Goal: Book appointment/travel/reservation

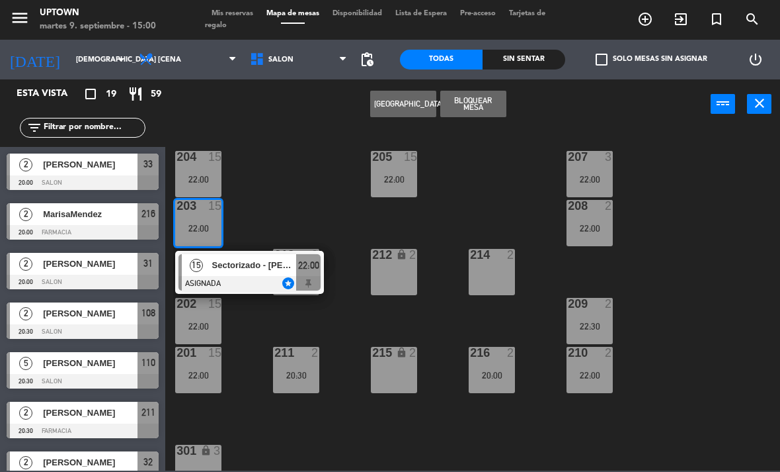
click at [313, 223] on div "204 15 22:00 205 15 22:00 207 3 22:00 203 15 22:00 15 Sectorizado - [PERSON_NAM…" at bounding box center [476, 299] width 607 height 343
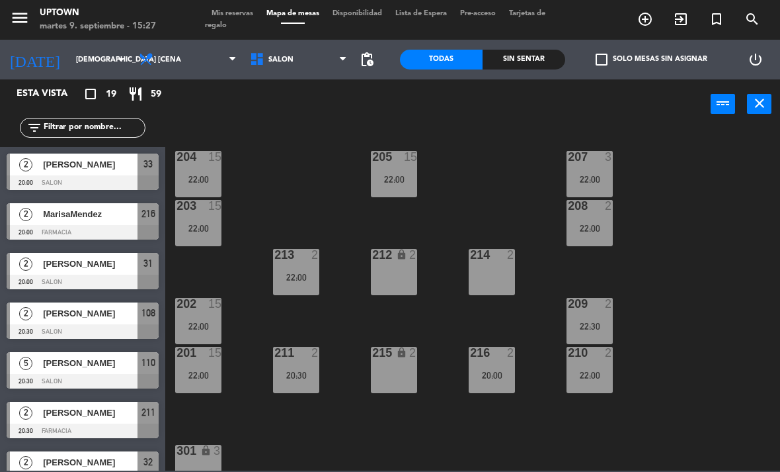
click at [191, 170] on div "204 15 22:00" at bounding box center [198, 174] width 46 height 46
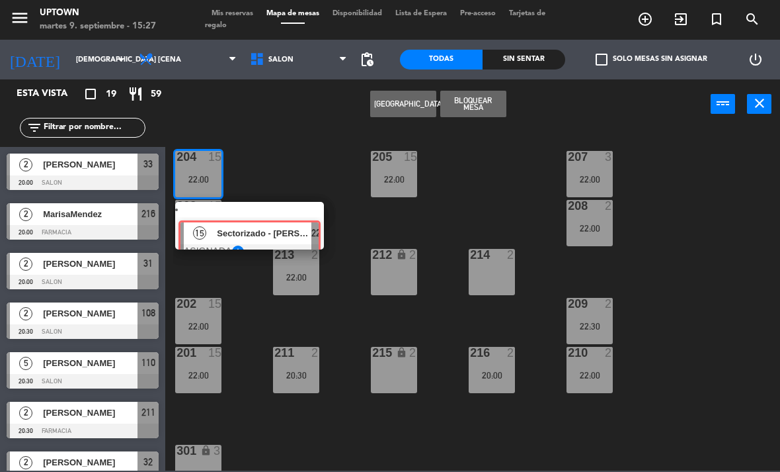
click at [266, 232] on div "15 Sectorizado - [PERSON_NAME] [PERSON_NAME] ASIGNADA star 22:00" at bounding box center [249, 226] width 169 height 48
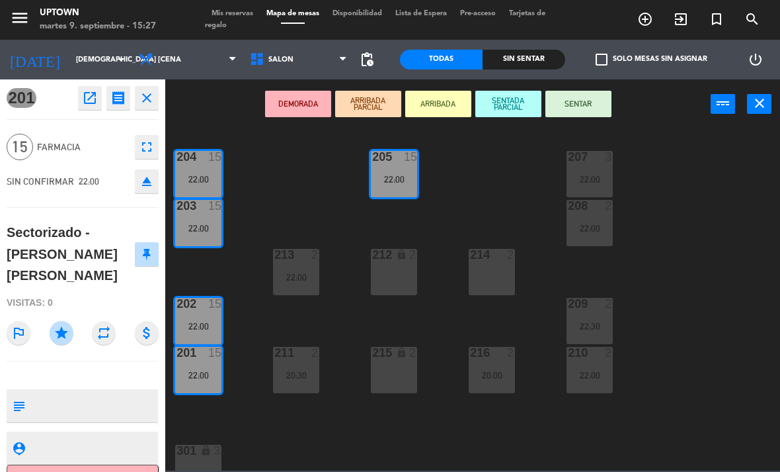
click at [320, 201] on div "204 15 22:00 205 15 22:00 207 3 22:00 203 15 22:00 208 2 22:00 213 2 22:00 214 …" at bounding box center [476, 299] width 607 height 343
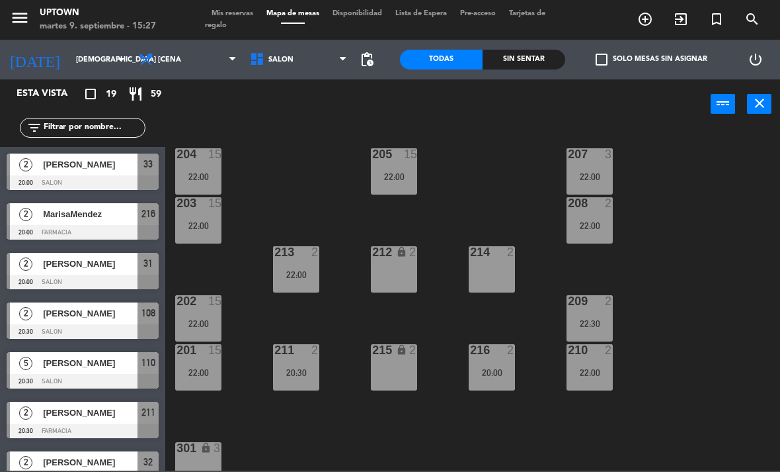
scroll to position [137, 0]
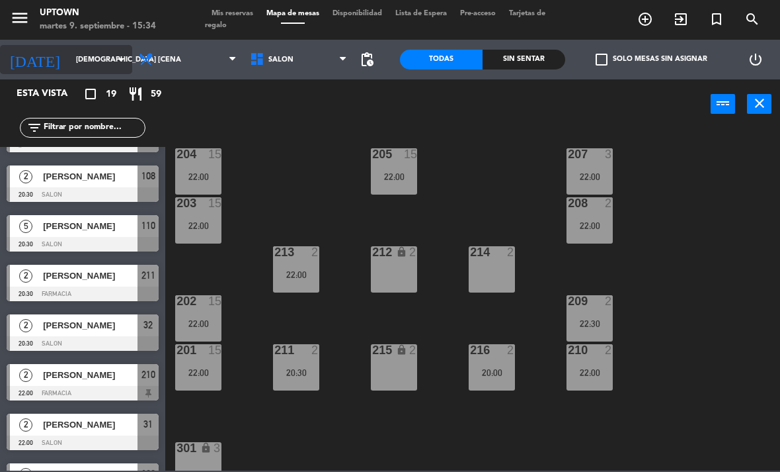
click at [70, 60] on input "[DEMOGRAPHIC_DATA] [DATE]" at bounding box center [118, 60] width 98 height 22
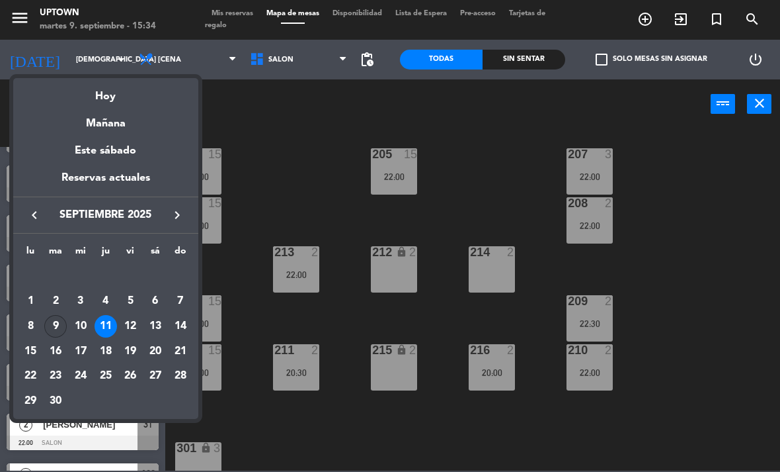
click at [51, 327] on div "9" at bounding box center [55, 326] width 22 height 22
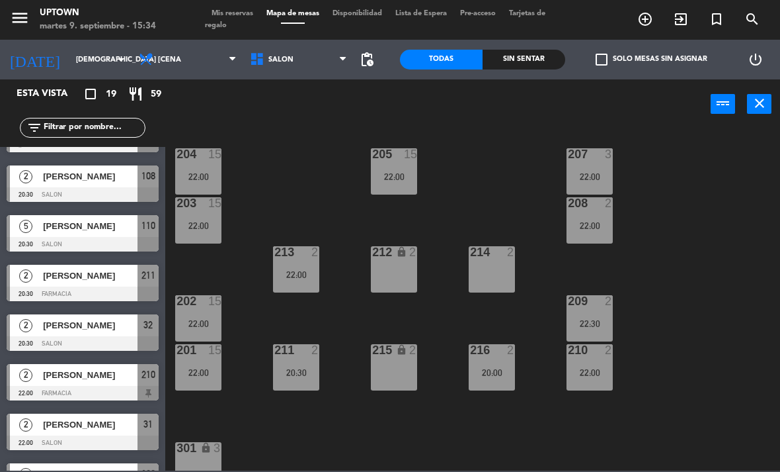
type input "[DATE] sep."
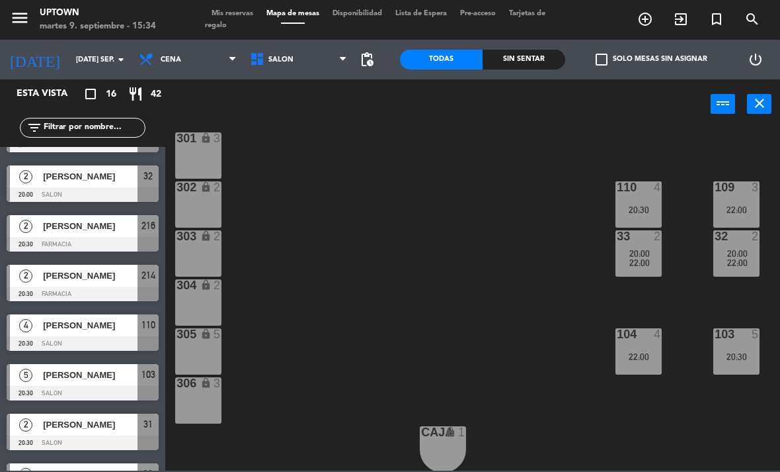
scroll to position [312, 0]
click at [716, 17] on icon "turned_in_not" at bounding box center [717, 19] width 16 height 16
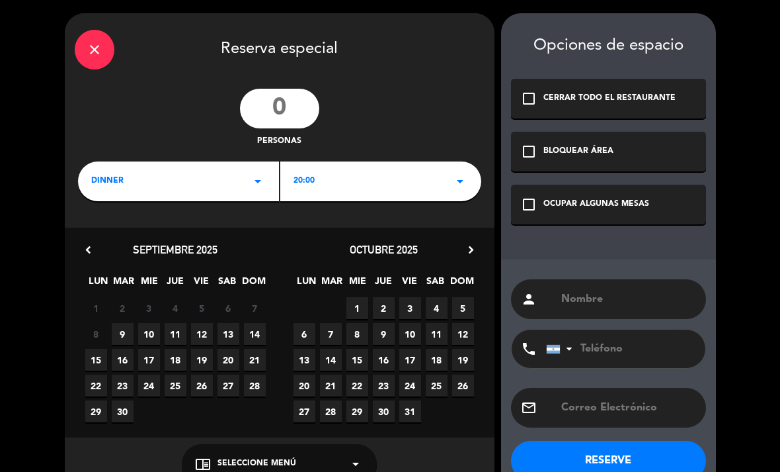
drag, startPoint x: 291, startPoint y: 119, endPoint x: 291, endPoint y: 107, distance: 11.9
click at [291, 119] on input "number" at bounding box center [279, 109] width 79 height 40
type input "7"
click at [118, 339] on span "9" at bounding box center [123, 334] width 22 height 22
click at [587, 211] on div "OCUPAR ALGUNAS MESAS" at bounding box center [597, 204] width 106 height 13
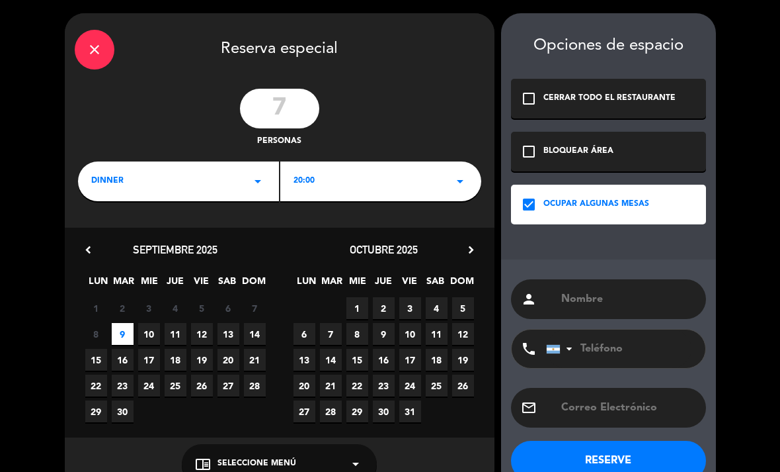
click at [591, 296] on input "text" at bounding box center [628, 299] width 136 height 19
click at [591, 301] on input "text" at bounding box center [628, 299] width 136 height 19
paste input "[PERSON_NAME]"
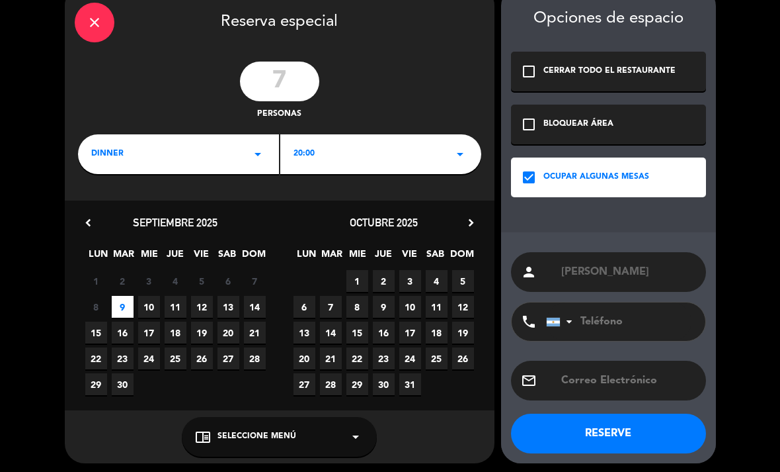
scroll to position [26, 0]
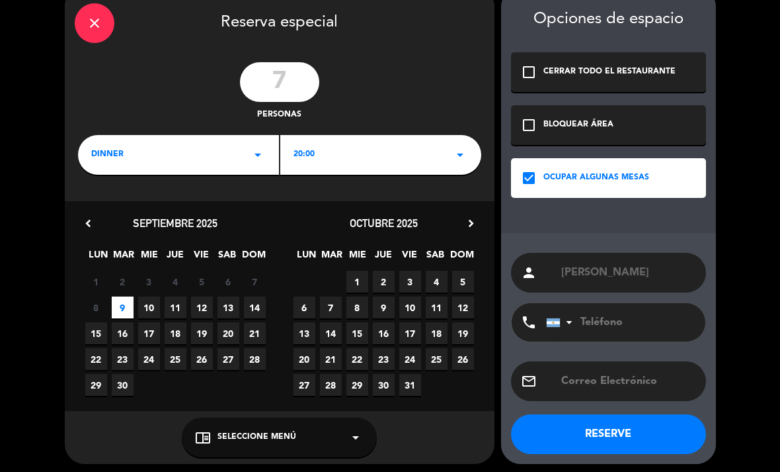
type input "[PERSON_NAME]"
click at [637, 422] on button "RESERVE" at bounding box center [608, 434] width 195 height 40
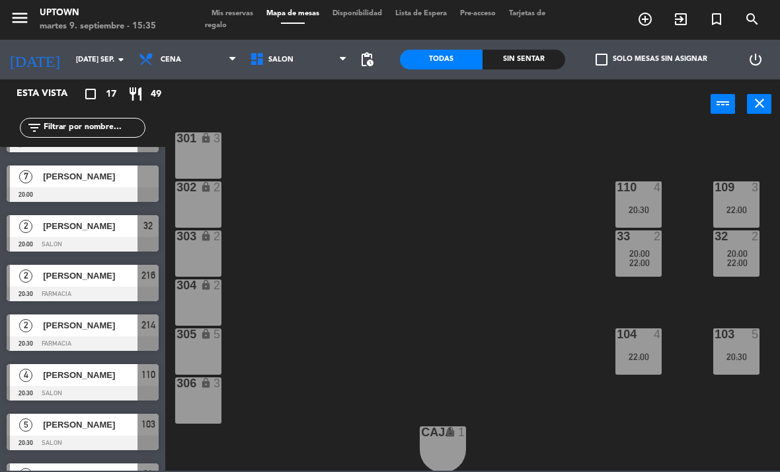
click at [239, 15] on span "Mis reservas" at bounding box center [232, 13] width 55 height 7
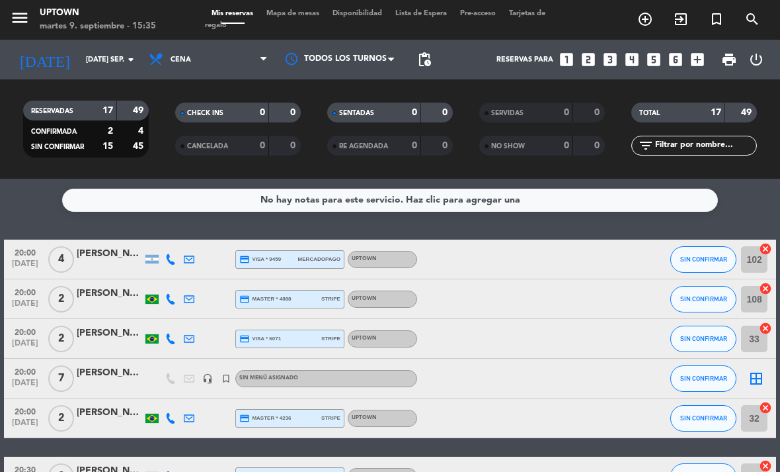
click at [757, 380] on icon "border_all" at bounding box center [757, 378] width 16 height 16
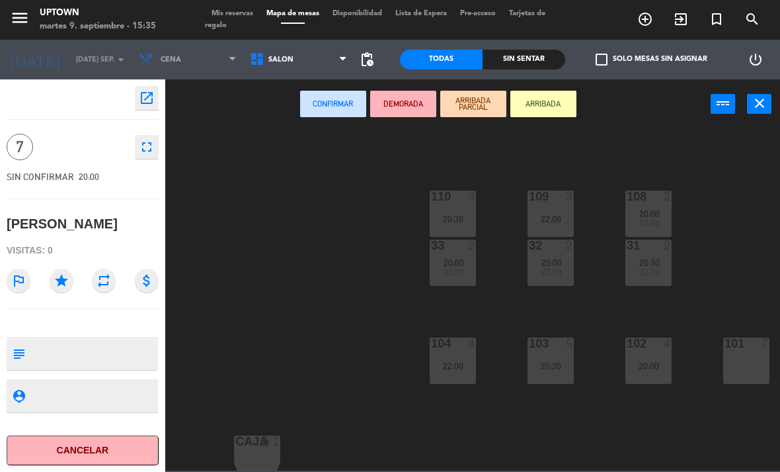
scroll to position [303, 186]
click at [764, 381] on div "101 7" at bounding box center [747, 360] width 46 height 46
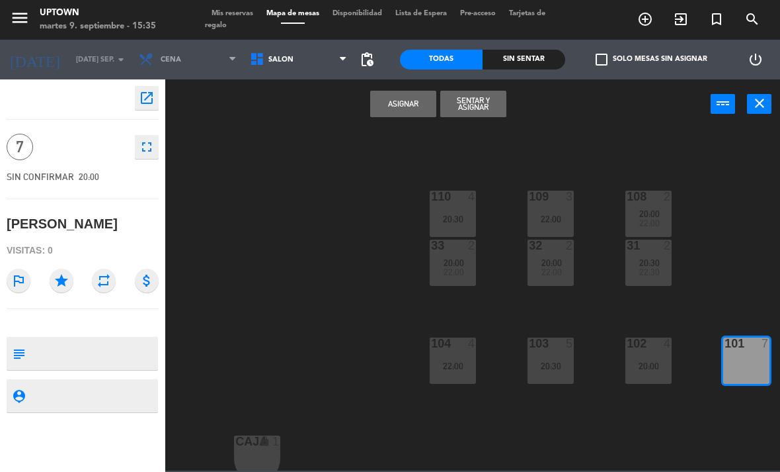
click at [108, 347] on textarea at bounding box center [93, 353] width 126 height 28
type textarea "Pedida x [PERSON_NAME]"
click at [69, 278] on icon "star" at bounding box center [62, 281] width 24 height 24
click at [394, 107] on button "Asignar" at bounding box center [403, 104] width 66 height 26
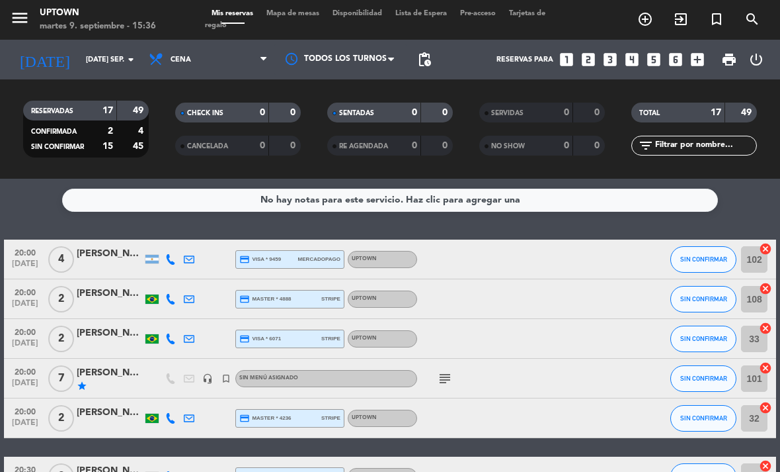
click at [280, 11] on span "Mapa de mesas" at bounding box center [293, 13] width 66 height 7
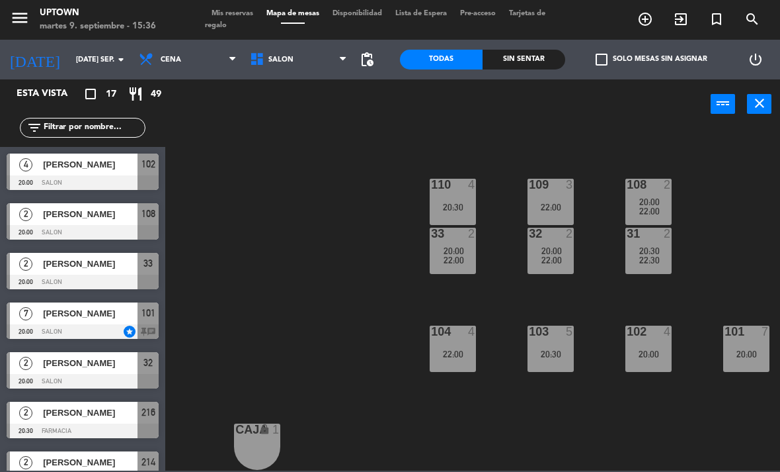
scroll to position [315, 186]
click at [739, 345] on div "101 7 20:00" at bounding box center [747, 348] width 46 height 46
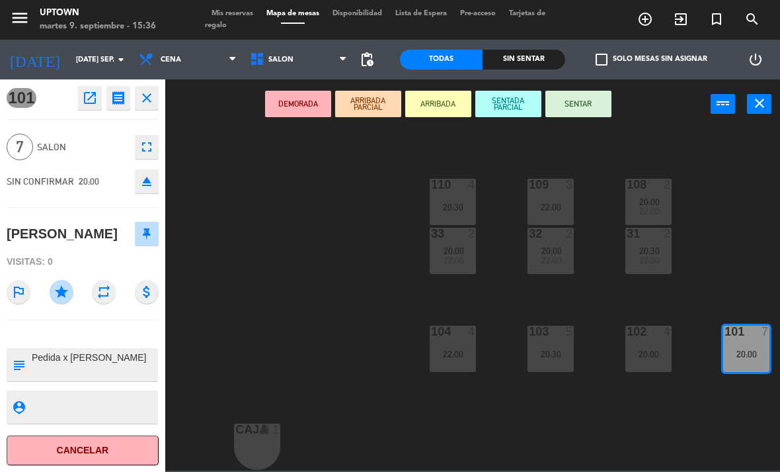
click at [748, 233] on div "204 3 205 5 207 3 203 2 208 2 213 2 214 2 20:30 212 lock 2 209 2 202 2 201 2 22…" at bounding box center [476, 299] width 607 height 343
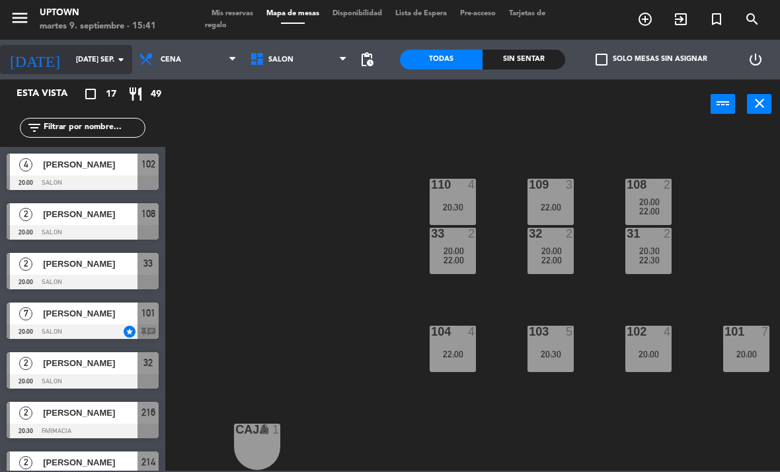
click at [73, 51] on input "[DATE] sep." at bounding box center [118, 60] width 98 height 22
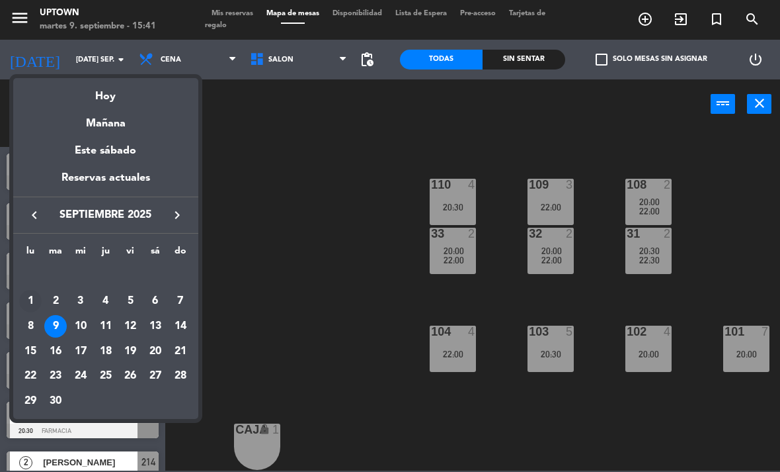
click at [36, 301] on div "1" at bounding box center [30, 301] width 22 height 22
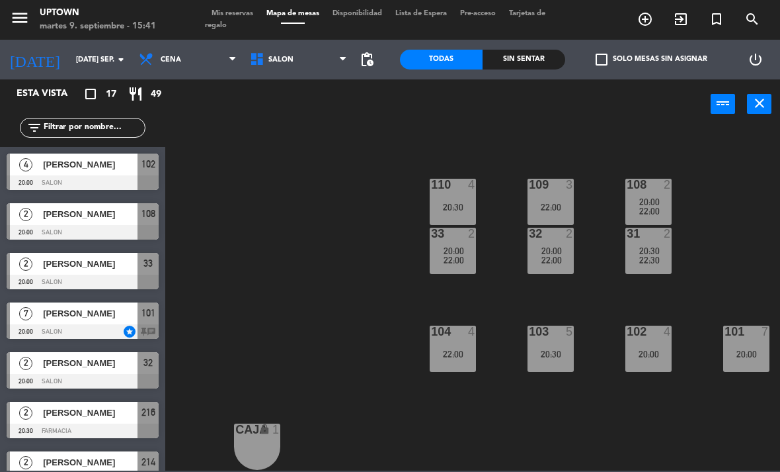
type input "lun. [DATE]"
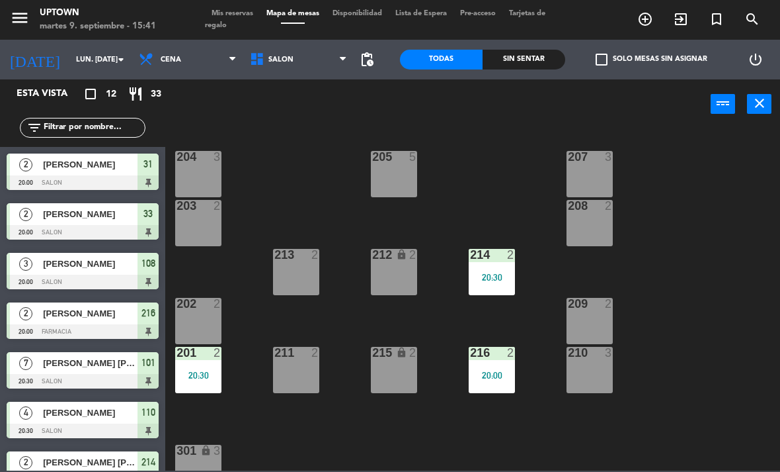
click at [239, 10] on span "Mis reservas" at bounding box center [232, 13] width 55 height 7
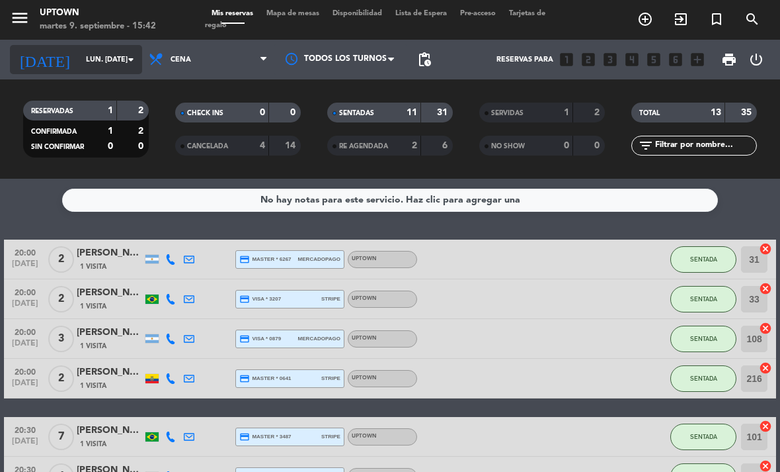
click at [101, 55] on input "lun. [DATE]" at bounding box center [128, 60] width 98 height 22
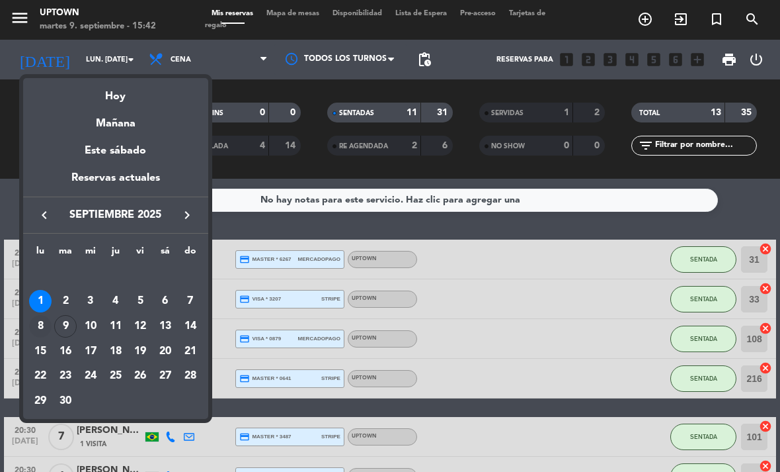
click at [34, 327] on div "8" at bounding box center [40, 326] width 22 height 22
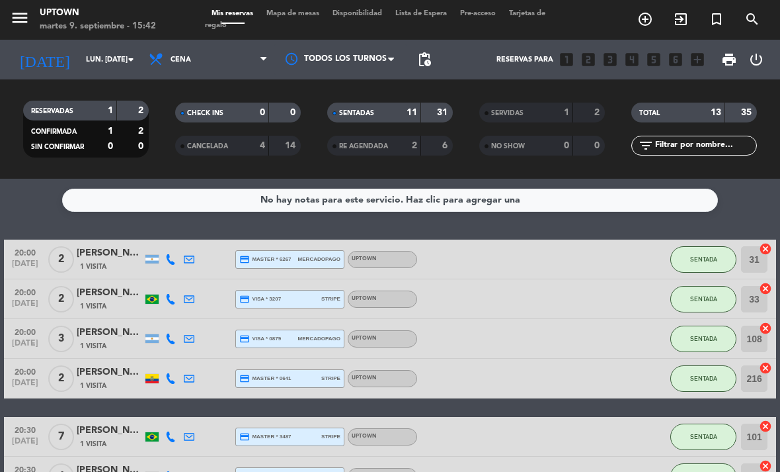
type input "lun. [DATE]"
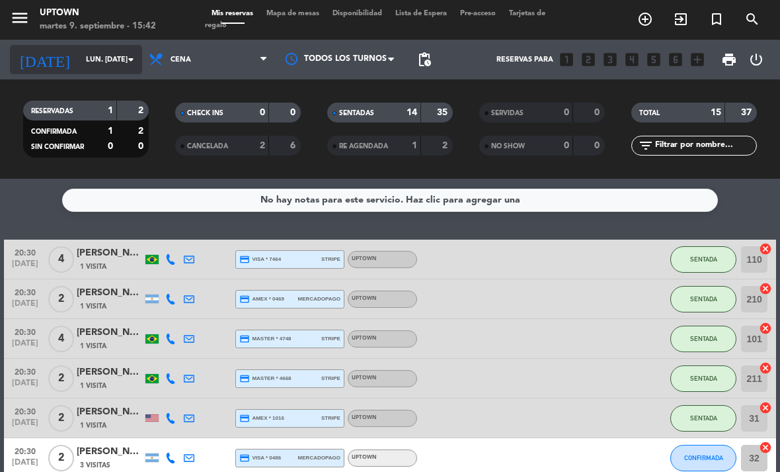
click at [79, 60] on input "lun. [DATE]" at bounding box center [128, 60] width 98 height 22
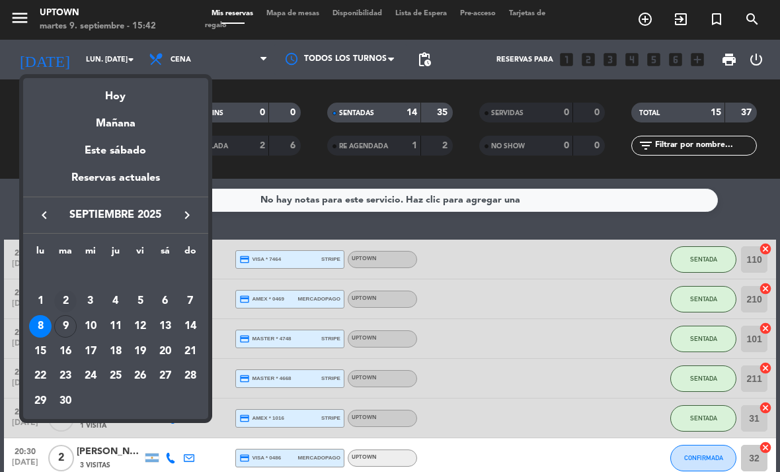
click at [63, 301] on div "2" at bounding box center [65, 301] width 22 height 22
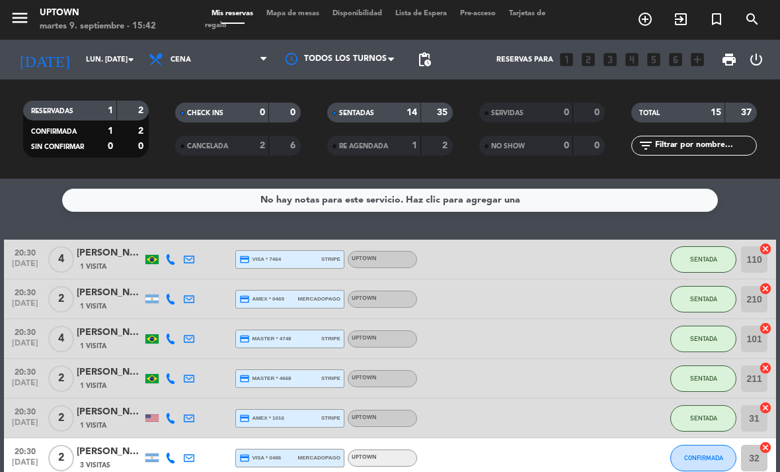
type input "[DATE] sep."
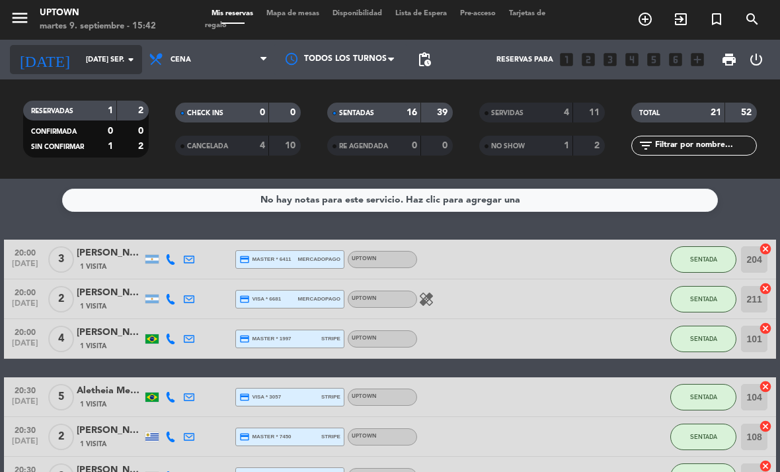
click at [84, 56] on input "[DATE] sep." at bounding box center [128, 60] width 98 height 22
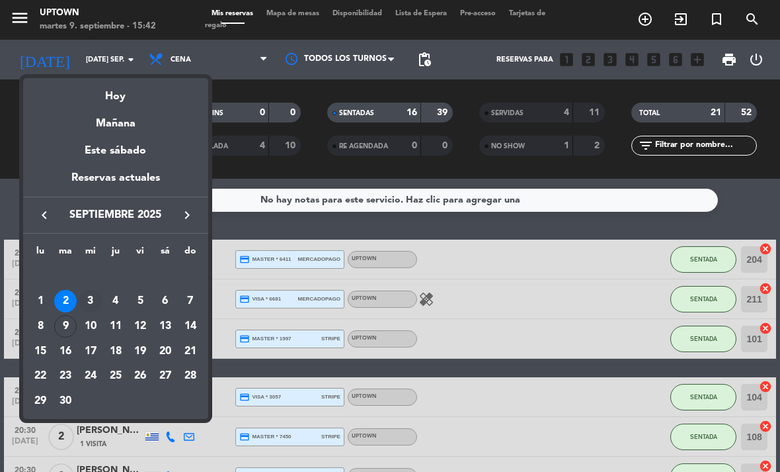
click at [91, 304] on div "3" at bounding box center [90, 301] width 22 height 22
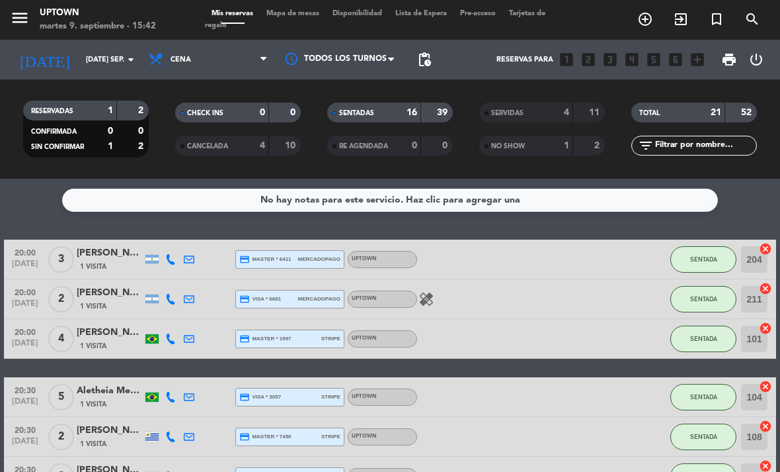
type input "mié. [DATE]"
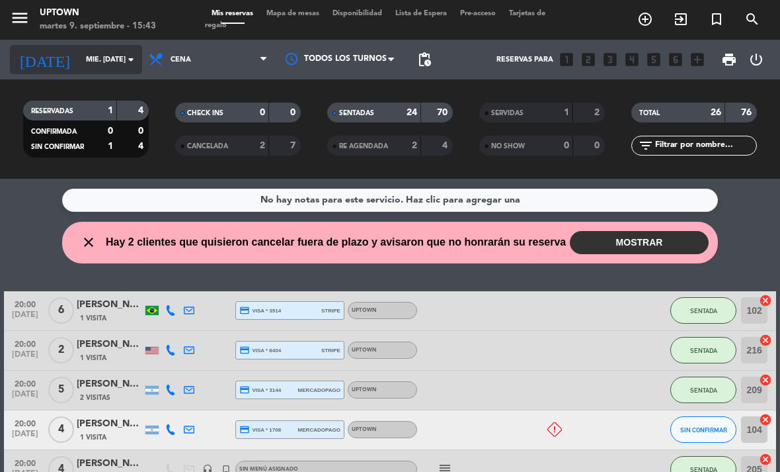
click at [85, 52] on input "mié. [DATE]" at bounding box center [128, 60] width 98 height 22
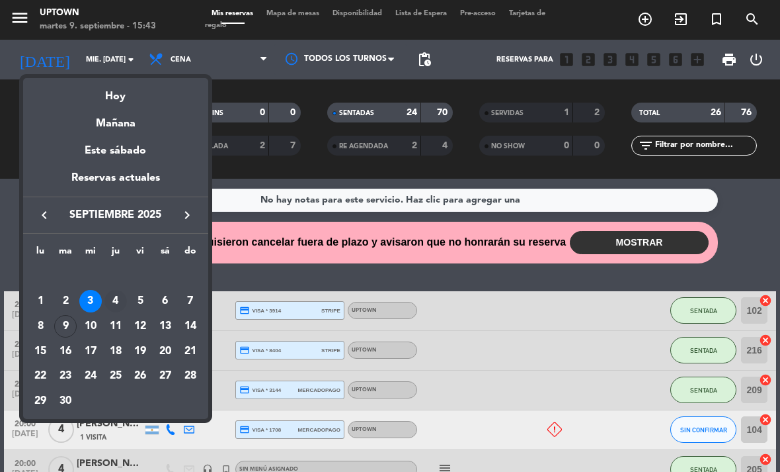
click at [114, 298] on div "4" at bounding box center [116, 301] width 22 height 22
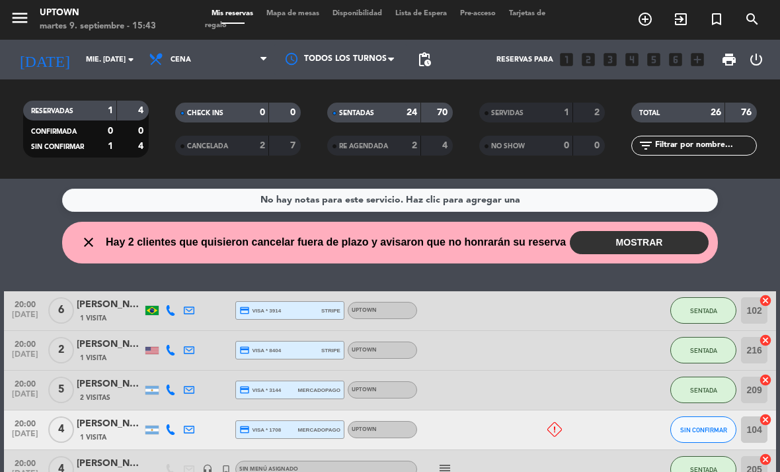
type input "[DEMOGRAPHIC_DATA] [DATE]"
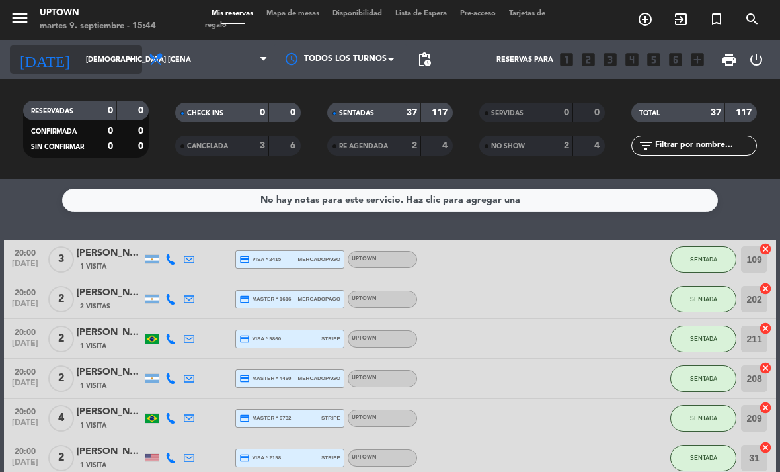
click at [117, 52] on input "[DEMOGRAPHIC_DATA] [DATE]" at bounding box center [128, 60] width 98 height 22
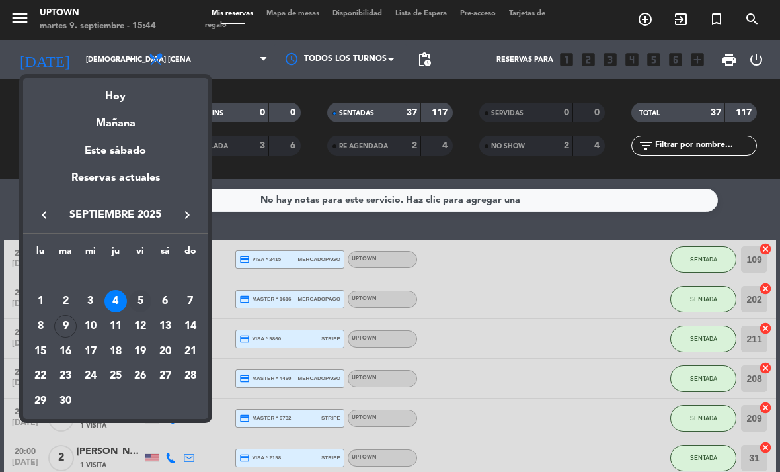
click at [144, 293] on div "5" at bounding box center [140, 301] width 22 height 22
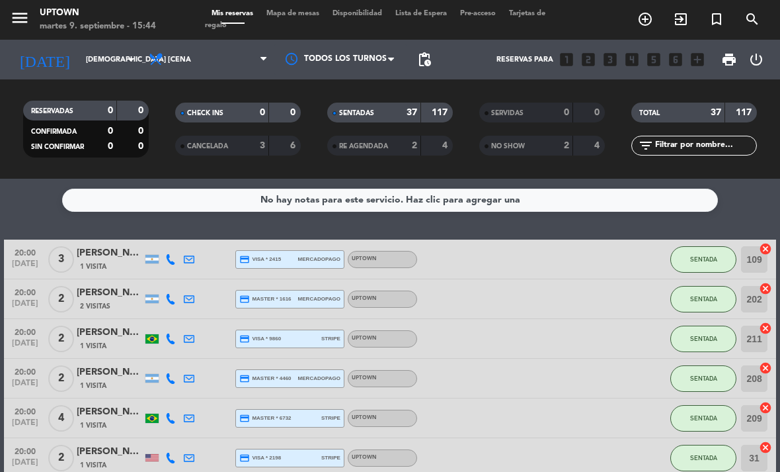
type input "vie. [DATE]"
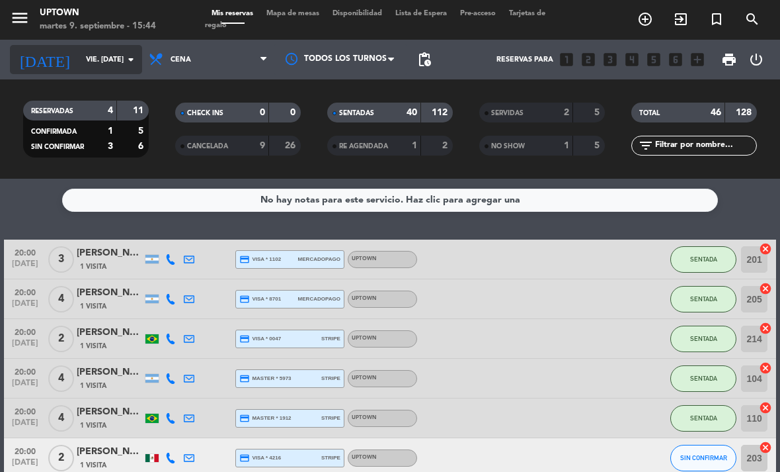
click at [106, 56] on input "vie. [DATE]" at bounding box center [128, 60] width 98 height 22
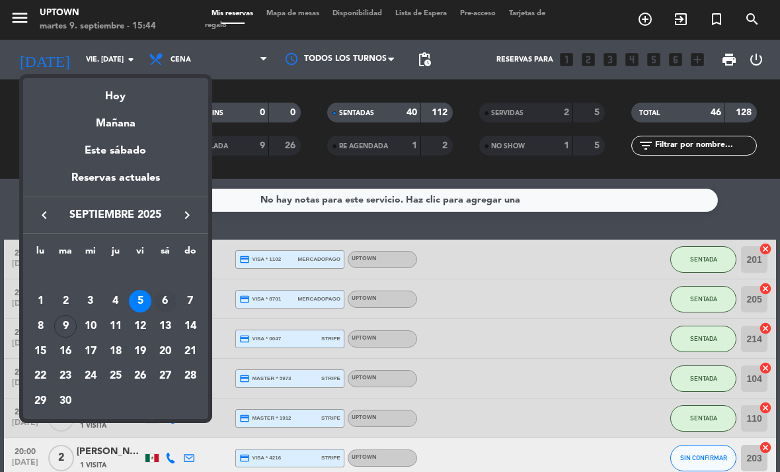
click at [165, 304] on div "6" at bounding box center [165, 301] width 22 height 22
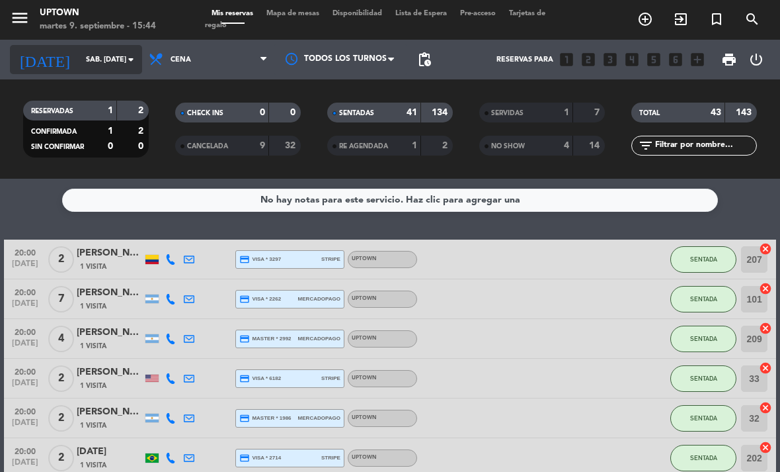
click at [84, 67] on input "sáb. [DATE]" at bounding box center [128, 60] width 98 height 22
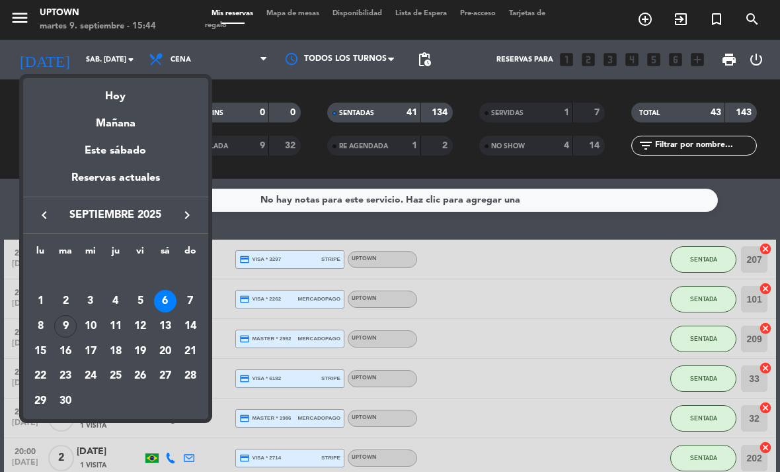
click at [192, 303] on div "7" at bounding box center [190, 301] width 22 height 22
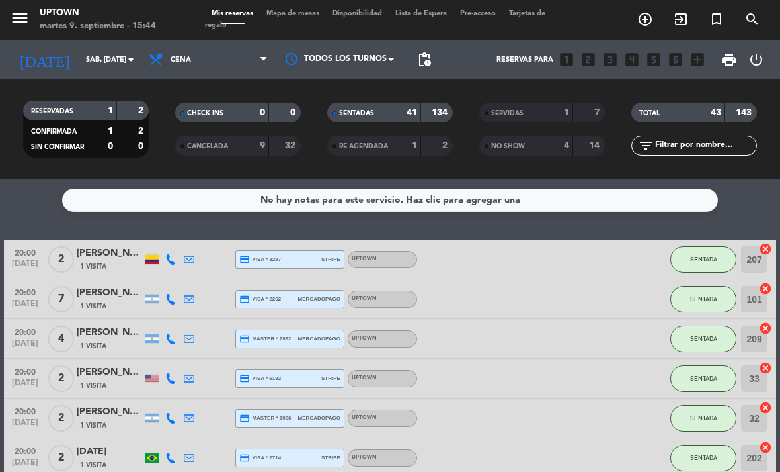
type input "dom. [DATE]"
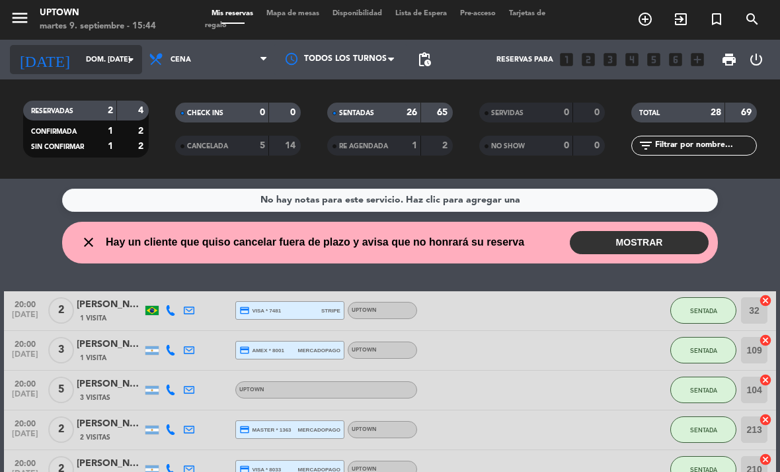
click at [115, 63] on input "dom. [DATE]" at bounding box center [128, 60] width 98 height 22
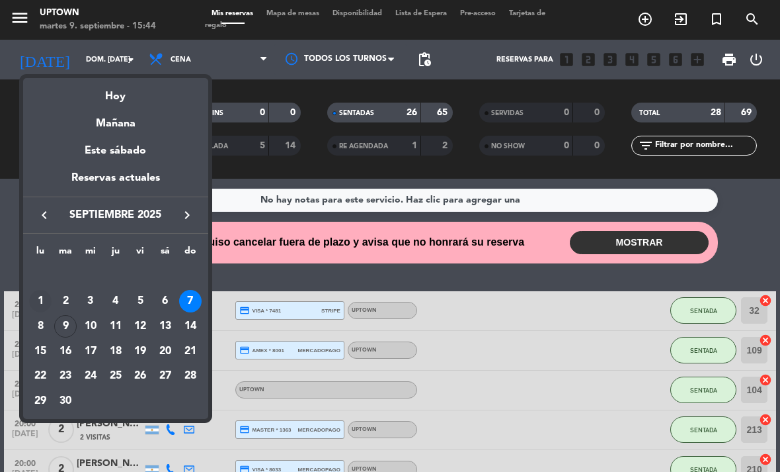
click at [39, 304] on div "1" at bounding box center [40, 301] width 22 height 22
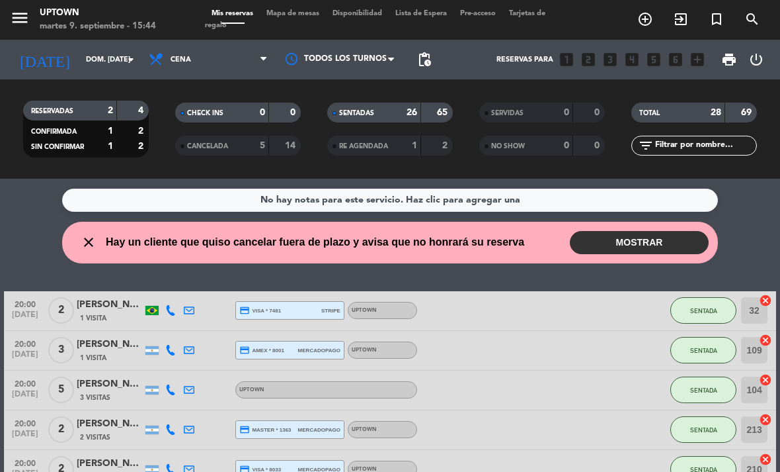
type input "lun. [DATE]"
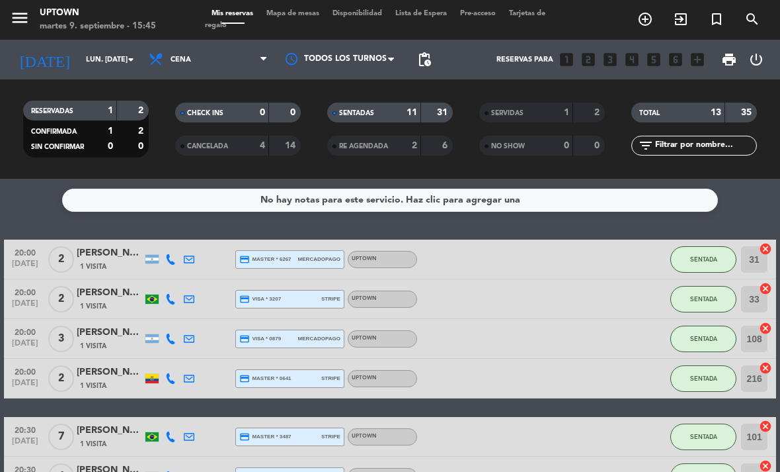
click at [17, 13] on icon "menu" at bounding box center [20, 18] width 20 height 20
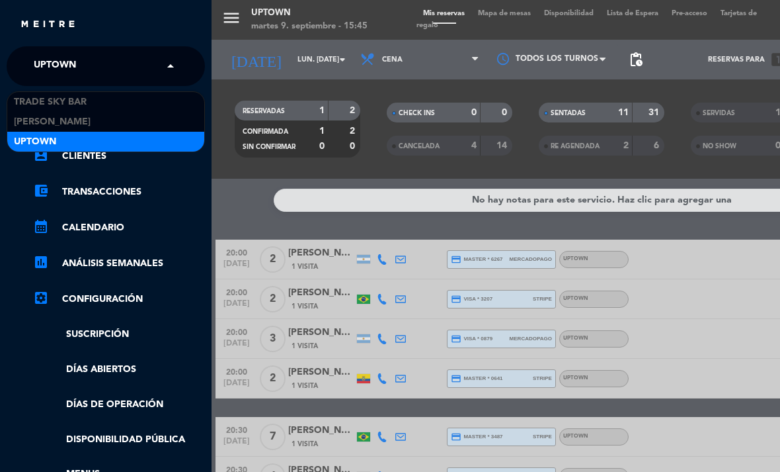
click at [56, 57] on span "Uptown" at bounding box center [55, 66] width 42 height 28
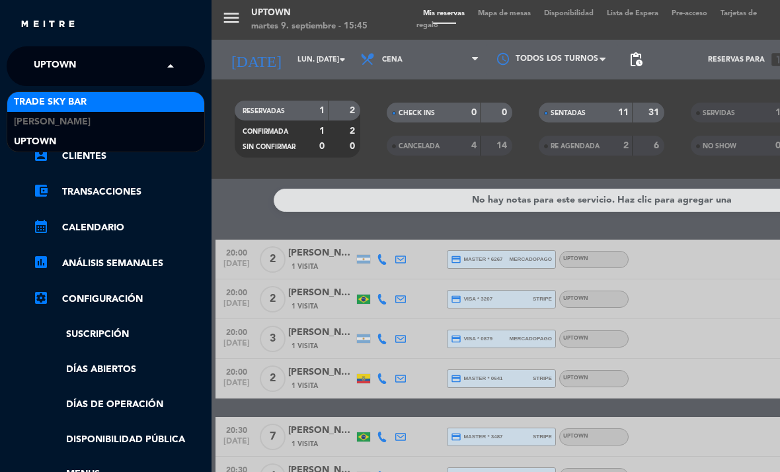
click at [60, 95] on span "Trade Sky Bar" at bounding box center [50, 102] width 73 height 15
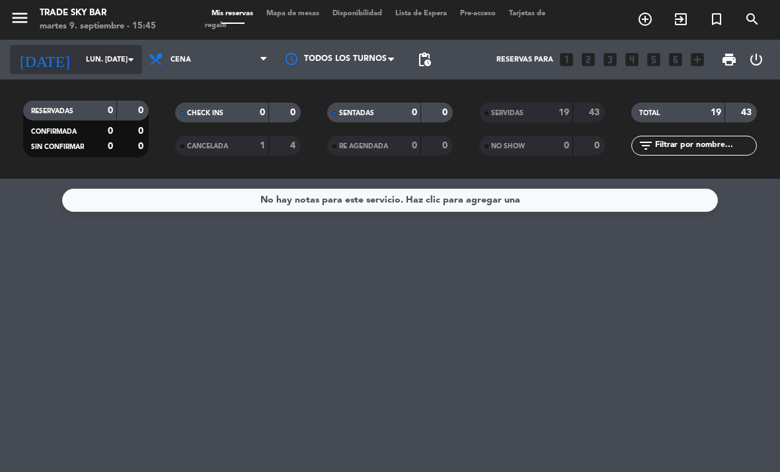
click at [87, 65] on input "lun. [DATE]" at bounding box center [128, 60] width 98 height 22
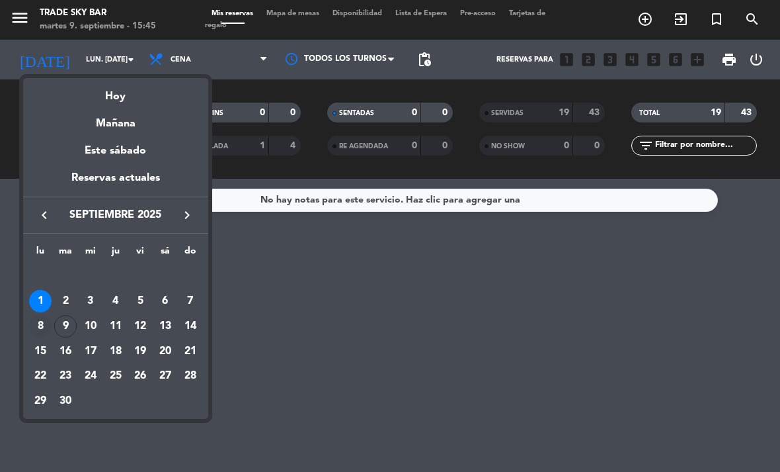
click at [42, 329] on div "8" at bounding box center [40, 326] width 22 height 22
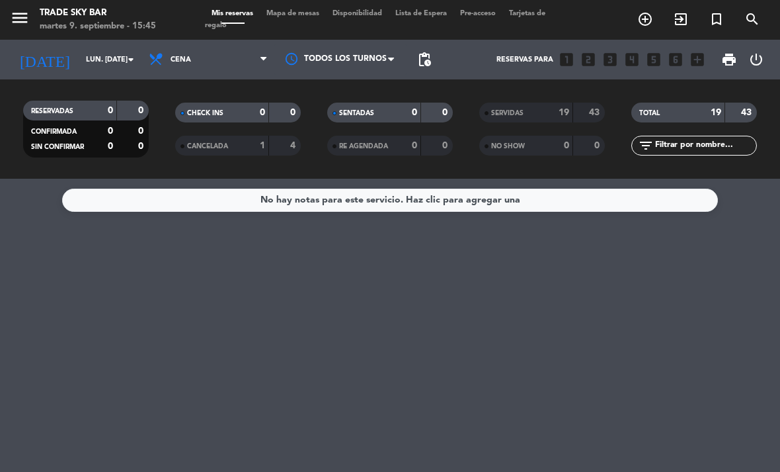
type input "lun. [DATE]"
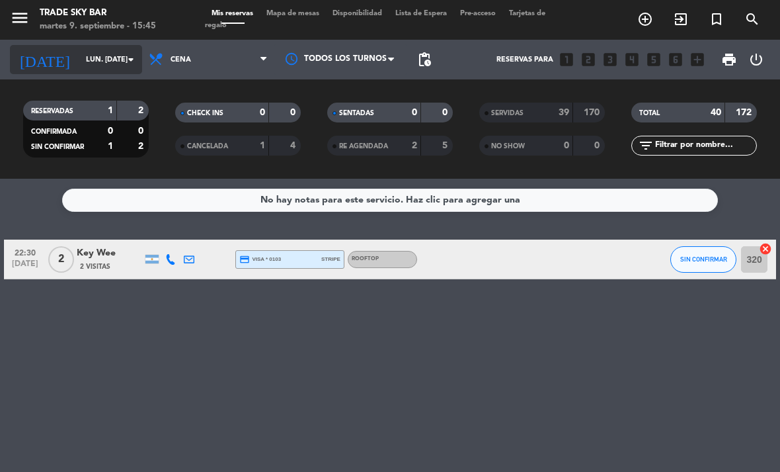
click at [79, 54] on input "lun. [DATE]" at bounding box center [128, 60] width 98 height 22
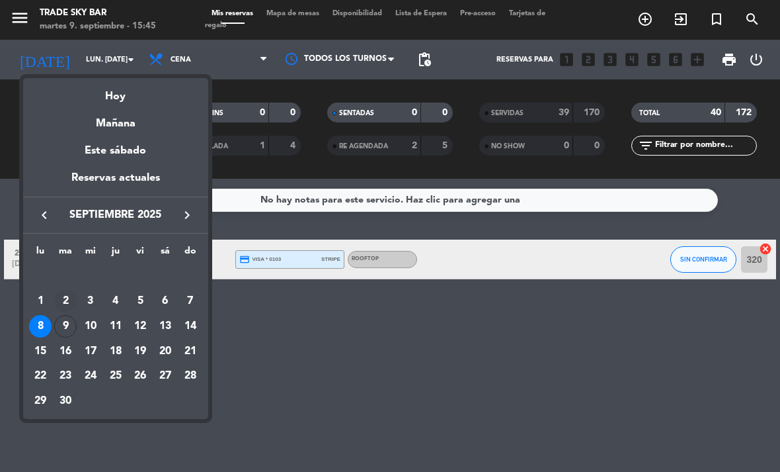
click at [69, 302] on div "2" at bounding box center [65, 301] width 22 height 22
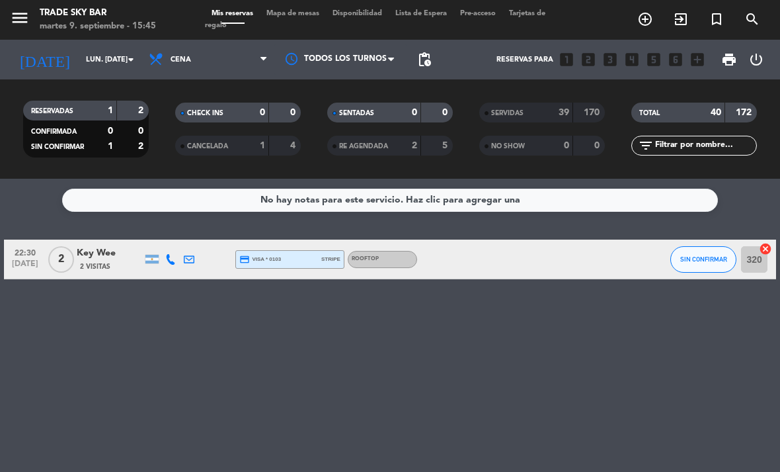
type input "[DATE] sep."
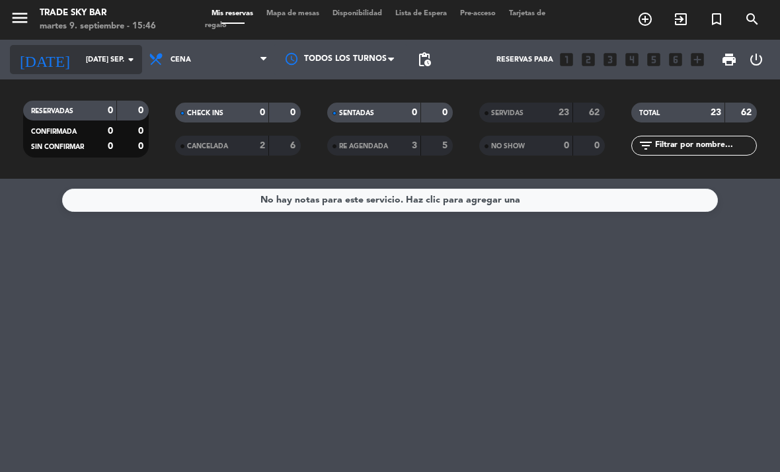
click at [79, 70] on input "[DATE] sep." at bounding box center [128, 60] width 98 height 22
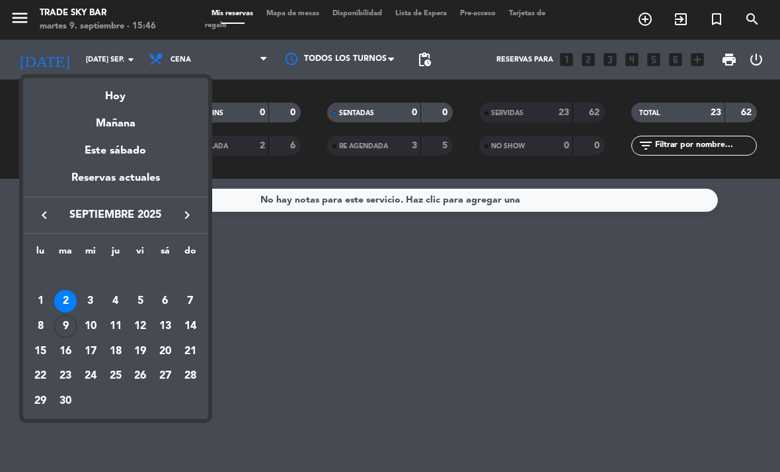
click at [93, 303] on div "3" at bounding box center [90, 301] width 22 height 22
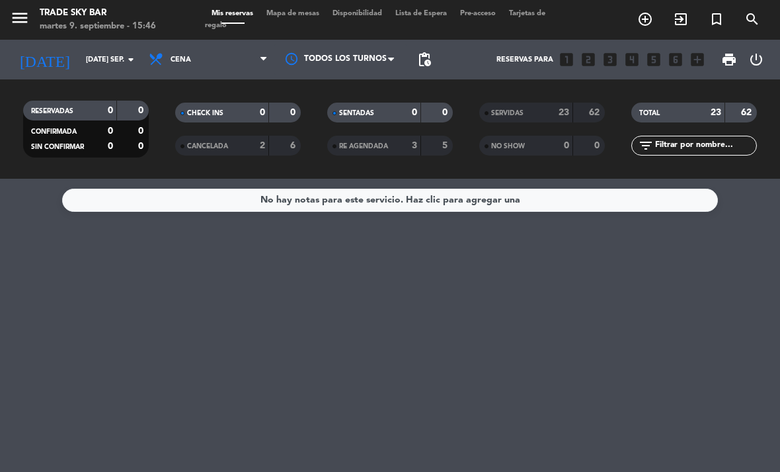
type input "mié. [DATE]"
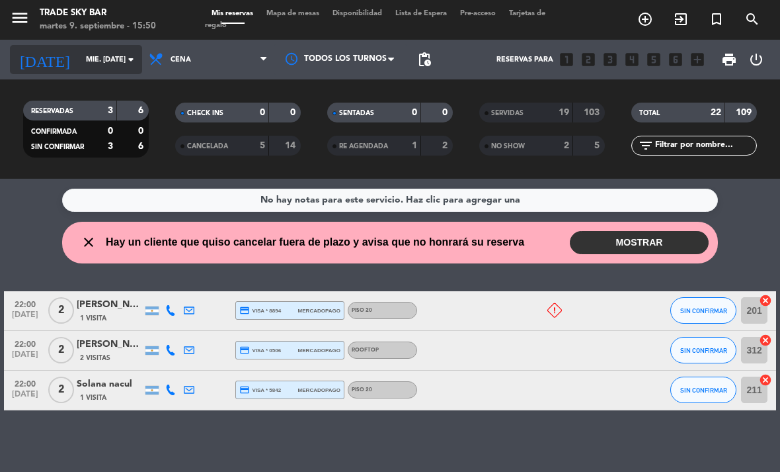
click at [101, 61] on input "mié. [DATE]" at bounding box center [128, 60] width 98 height 22
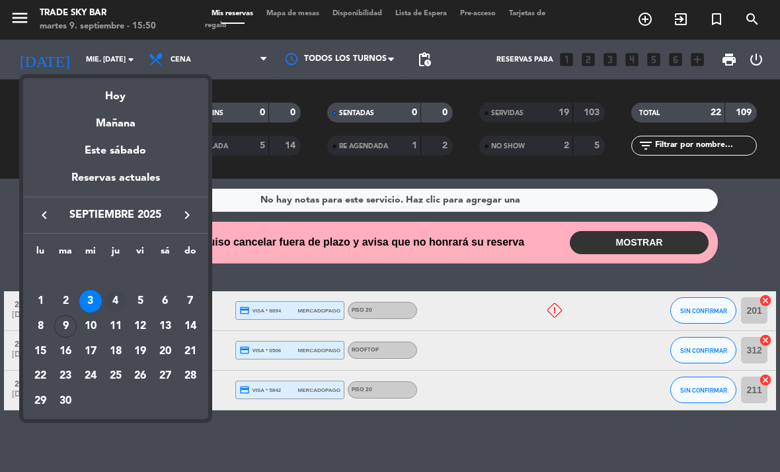
click at [119, 296] on div "4" at bounding box center [116, 301] width 22 height 22
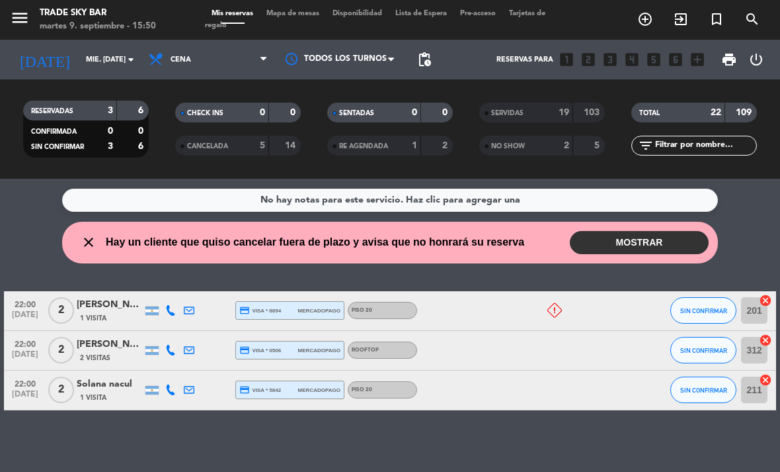
type input "[DEMOGRAPHIC_DATA] [DATE]"
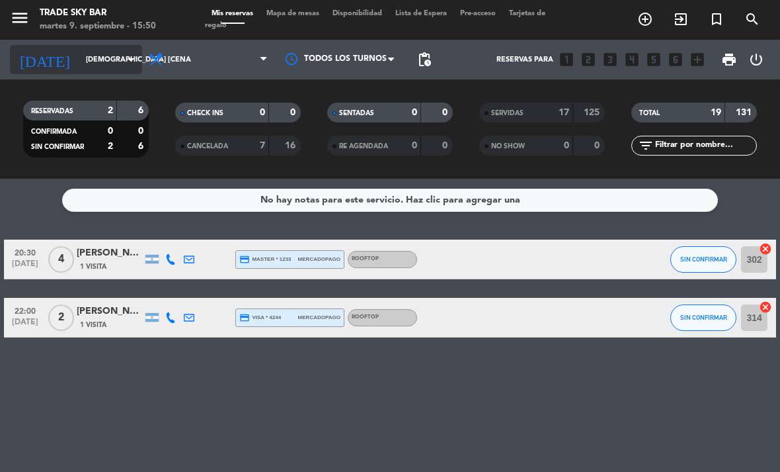
click at [101, 72] on div "[DATE] [DEMOGRAPHIC_DATA] [DATE] arrow_drop_down" at bounding box center [76, 59] width 132 height 29
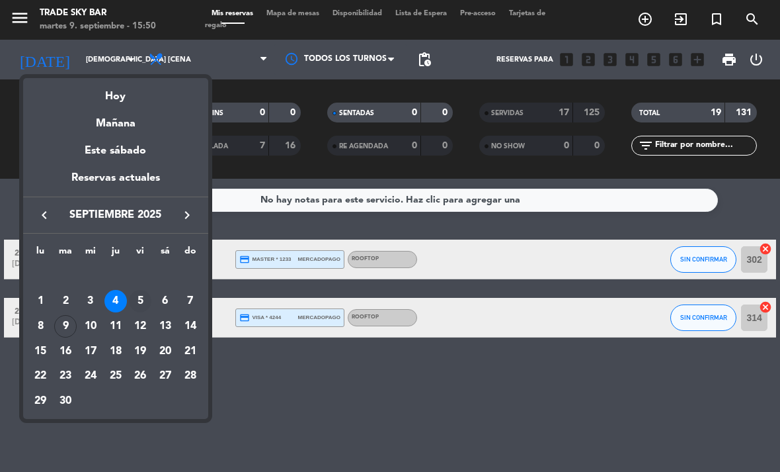
click at [141, 299] on div "5" at bounding box center [140, 301] width 22 height 22
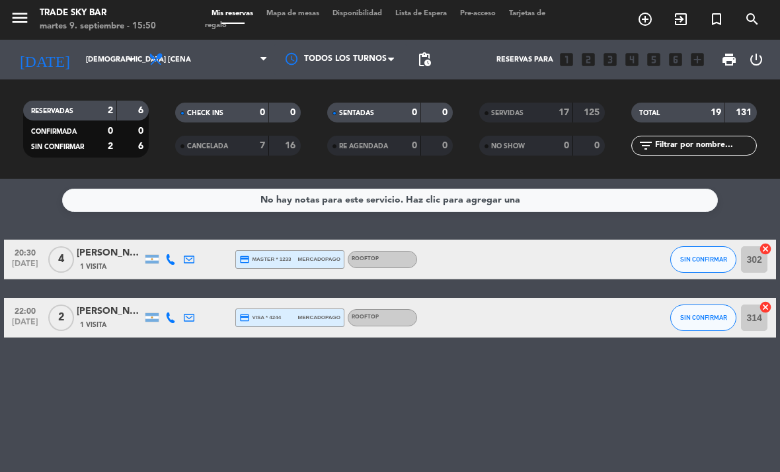
type input "vie. [DATE]"
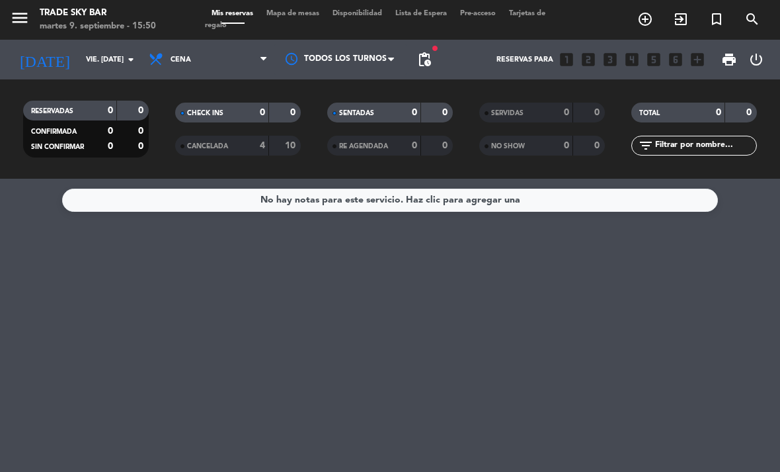
click at [103, 75] on div "[DATE] vie. [DATE] arrow_drop_down" at bounding box center [76, 60] width 132 height 40
click at [109, 63] on input "vie. [DATE]" at bounding box center [128, 60] width 98 height 22
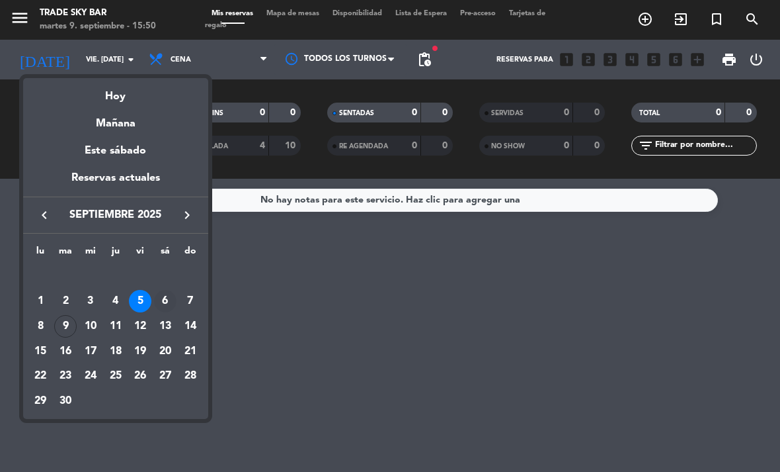
click at [167, 303] on div "6" at bounding box center [165, 301] width 22 height 22
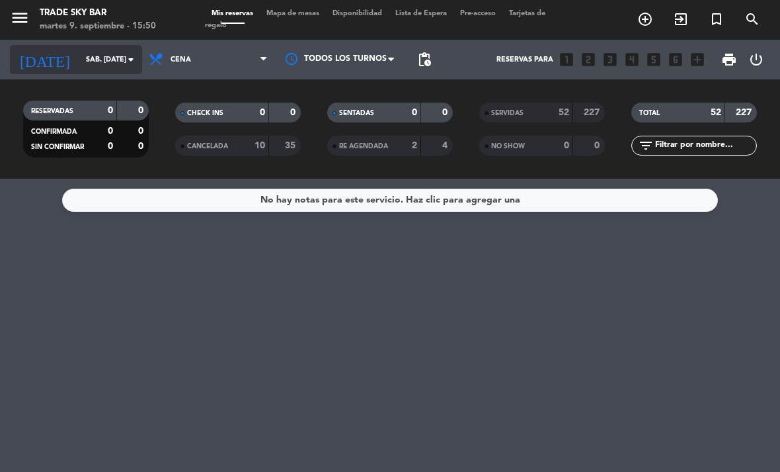
click at [132, 56] on icon "arrow_drop_down" at bounding box center [131, 60] width 16 height 16
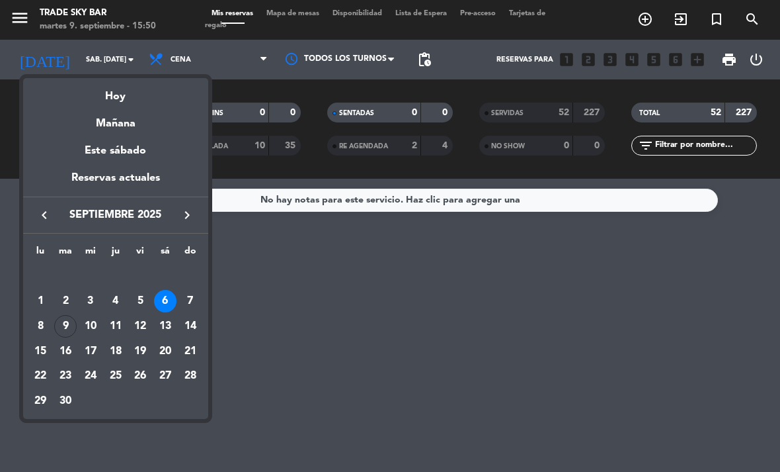
click at [189, 300] on div "7" at bounding box center [190, 301] width 22 height 22
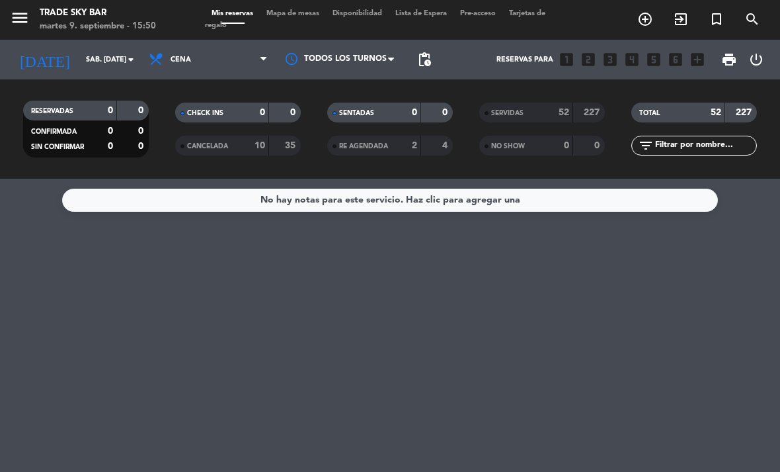
type input "dom. [DATE]"
click at [93, 63] on input "dom. [DATE]" at bounding box center [128, 60] width 98 height 22
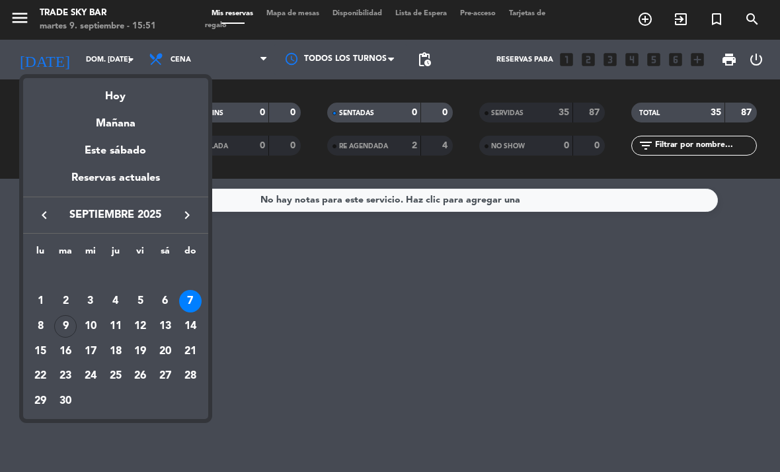
click at [319, 343] on div at bounding box center [390, 236] width 780 height 472
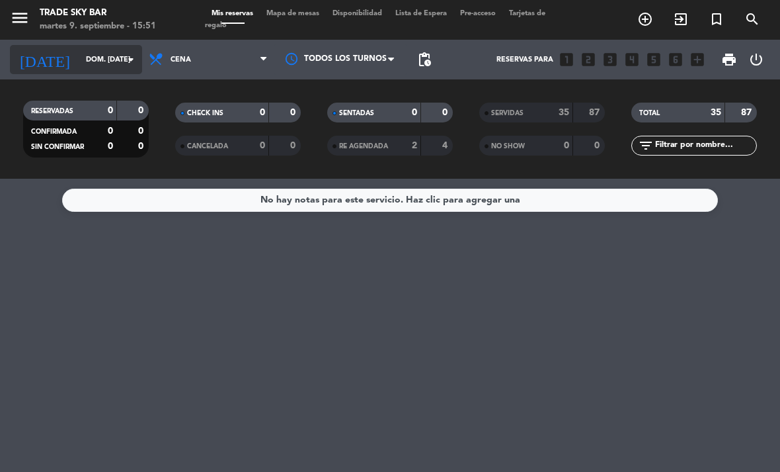
click at [79, 61] on input "dom. [DATE]" at bounding box center [128, 60] width 98 height 22
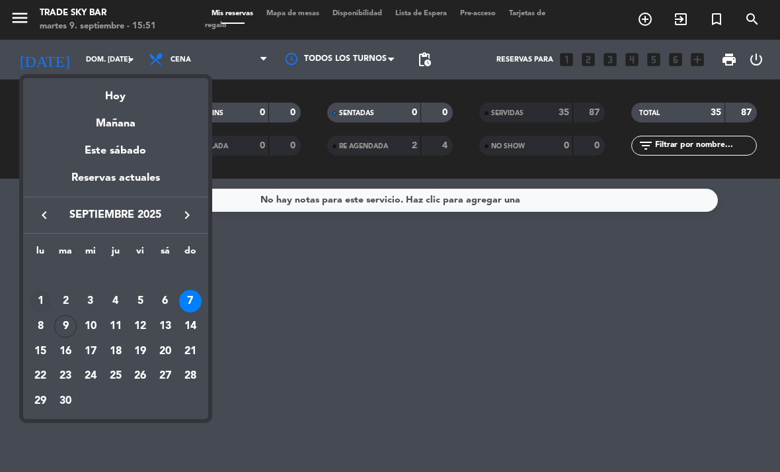
click at [41, 302] on div "1" at bounding box center [40, 301] width 22 height 22
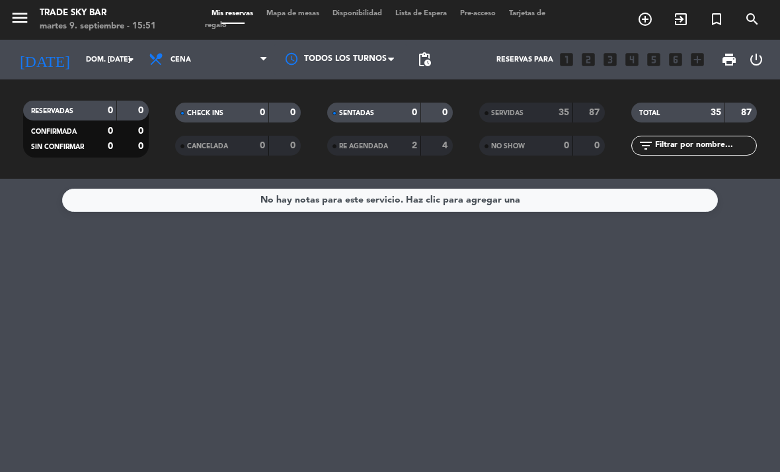
type input "lun. [DATE]"
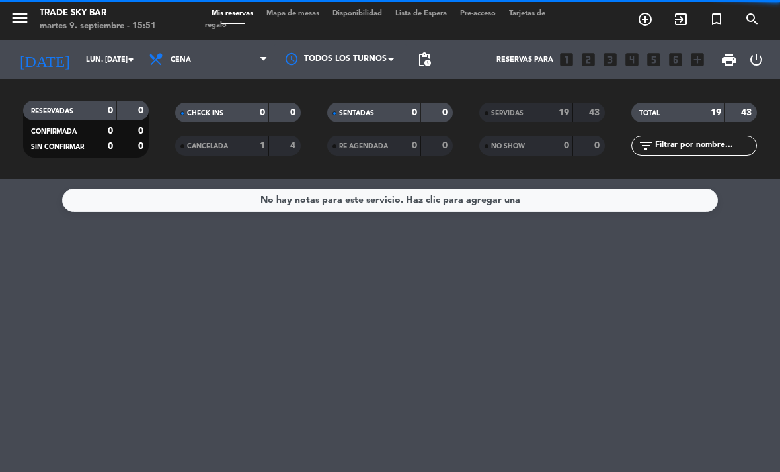
click at [27, 8] on icon "menu" at bounding box center [20, 18] width 20 height 20
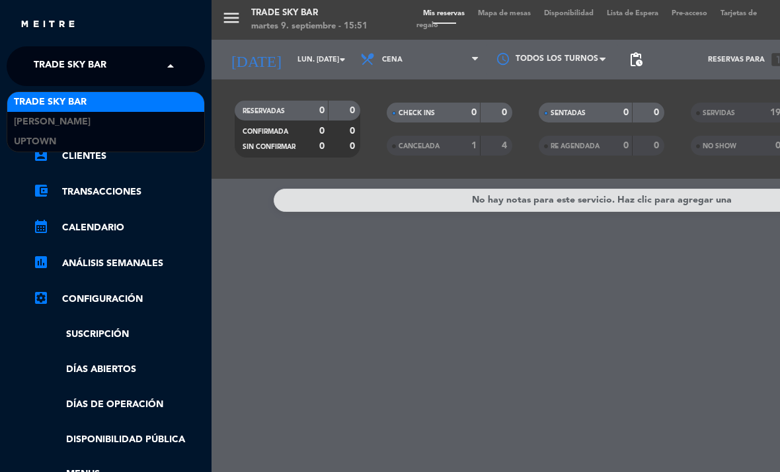
click at [76, 71] on span "Trade Sky Bar" at bounding box center [70, 66] width 73 height 28
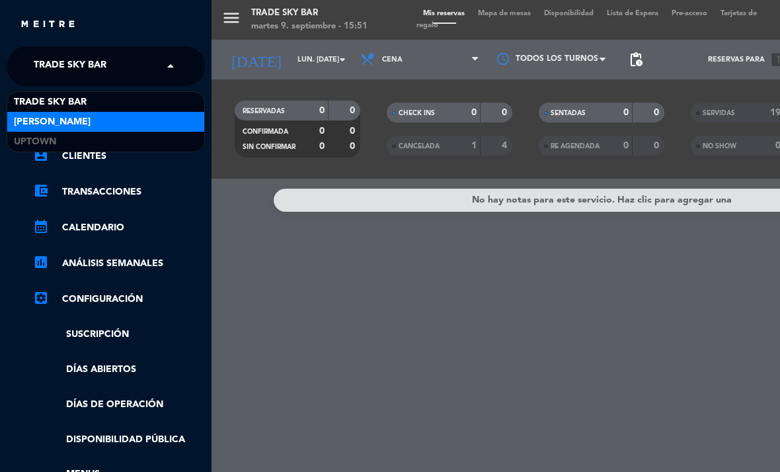
click at [86, 124] on span "[PERSON_NAME]" at bounding box center [52, 121] width 77 height 15
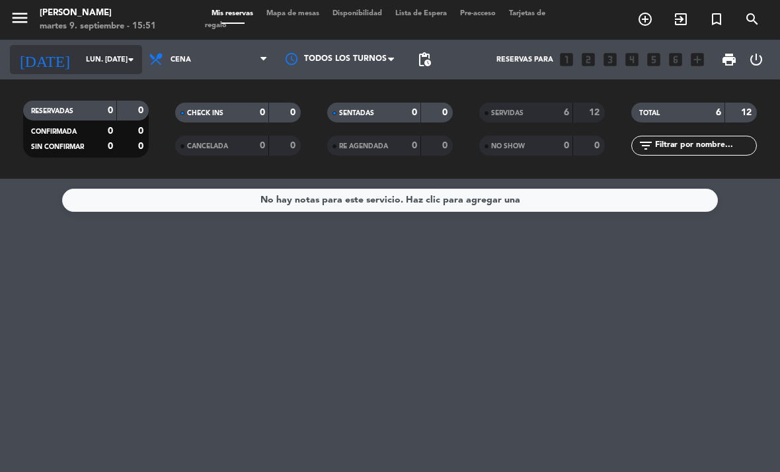
click at [79, 67] on input "lun. [DATE]" at bounding box center [128, 60] width 98 height 22
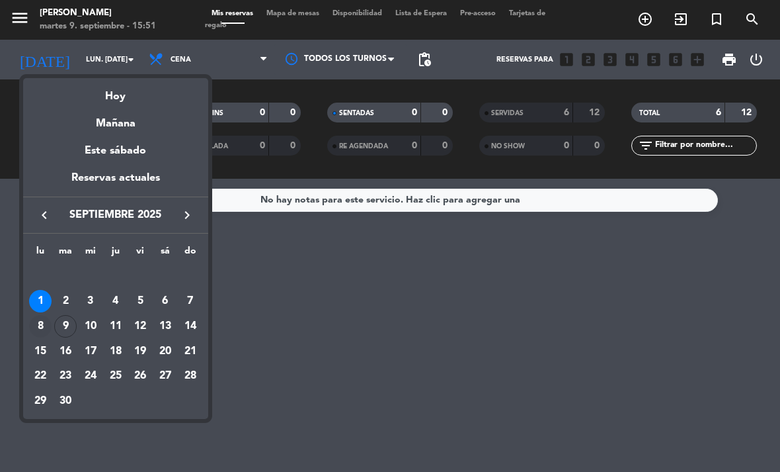
click at [39, 325] on div "8" at bounding box center [40, 326] width 22 height 22
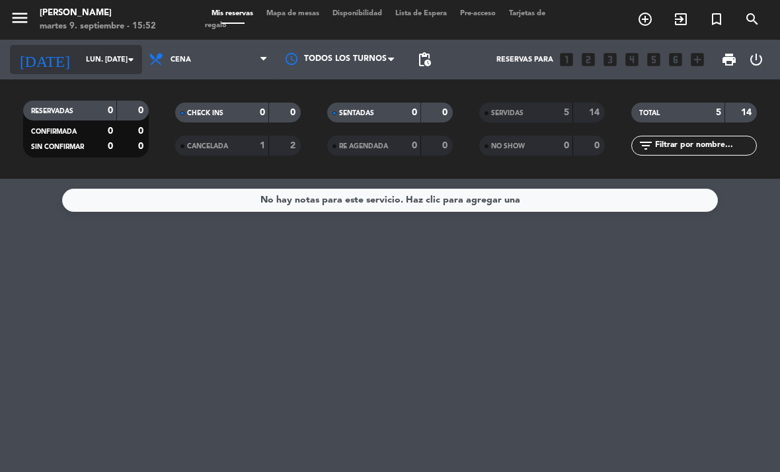
click at [110, 56] on input "lun. [DATE]" at bounding box center [128, 60] width 98 height 22
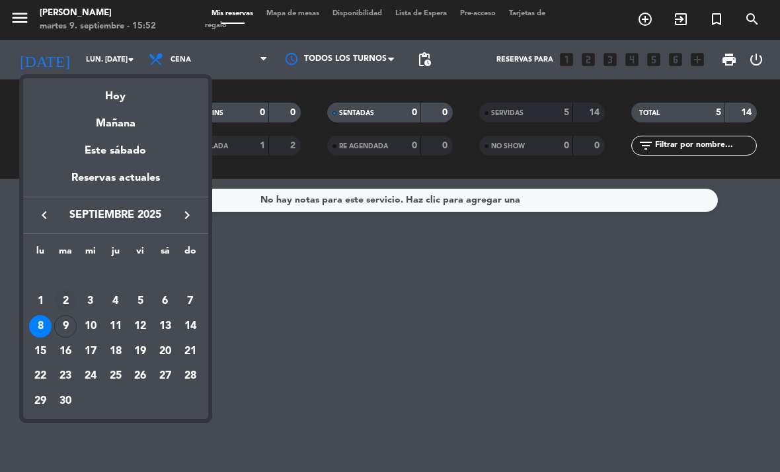
click at [66, 307] on div "2" at bounding box center [65, 301] width 22 height 22
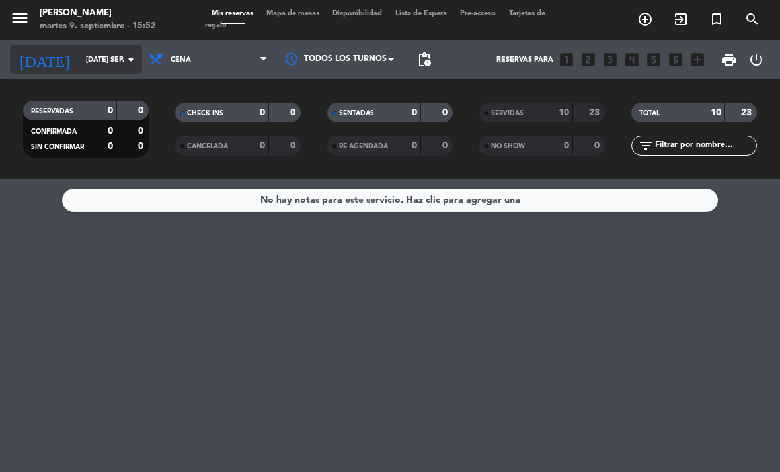
click at [79, 56] on input "[DATE] sep." at bounding box center [128, 60] width 98 height 22
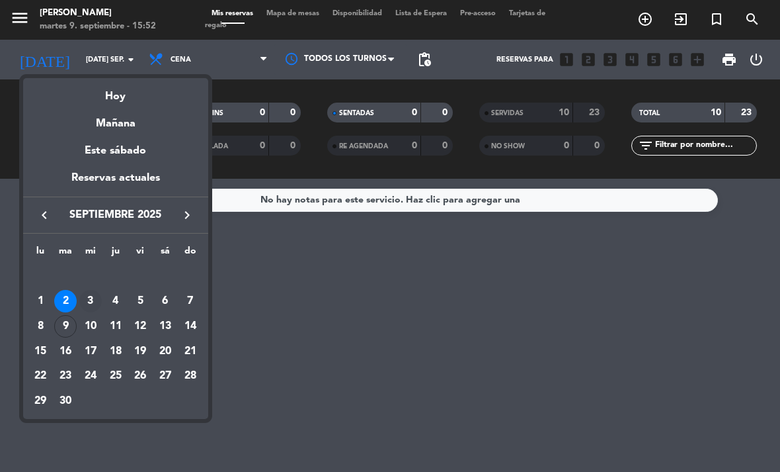
click at [95, 296] on div "3" at bounding box center [90, 301] width 22 height 22
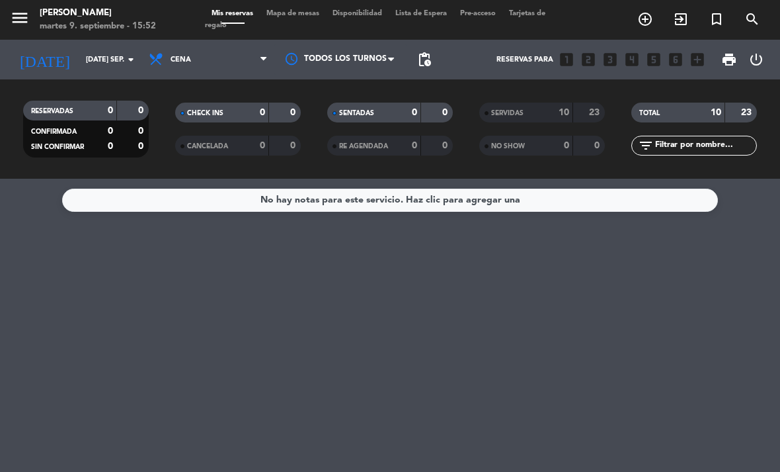
type input "mié. [DATE]"
click at [130, 63] on icon "arrow_drop_down" at bounding box center [131, 60] width 16 height 16
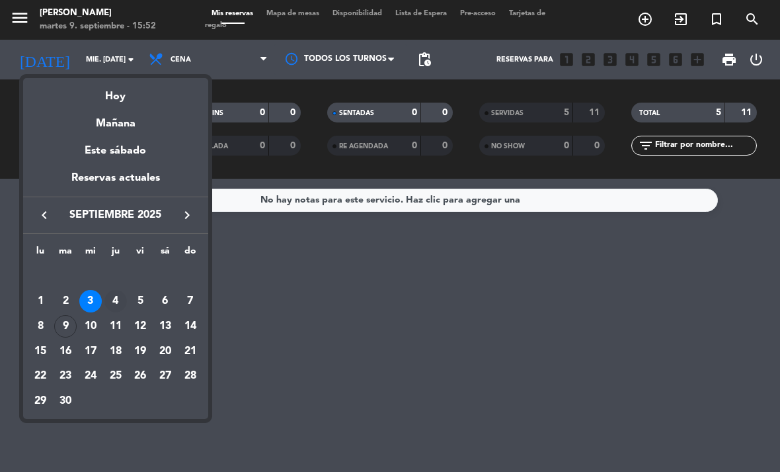
click at [116, 298] on div "4" at bounding box center [116, 301] width 22 height 22
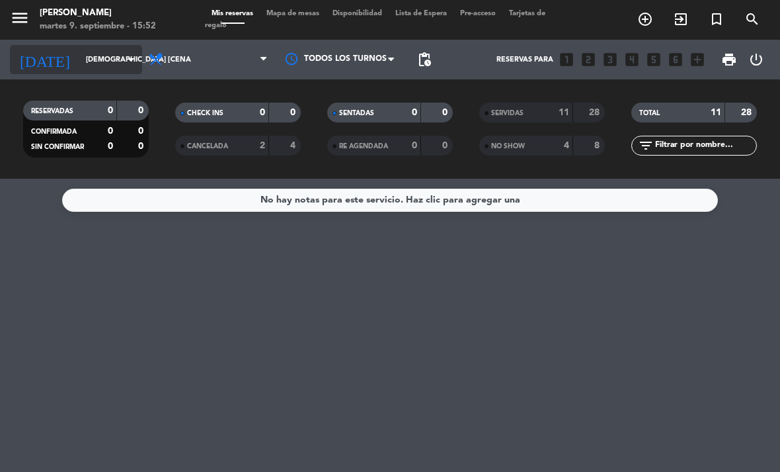
click at [118, 53] on input "[DEMOGRAPHIC_DATA] [DATE]" at bounding box center [128, 60] width 98 height 22
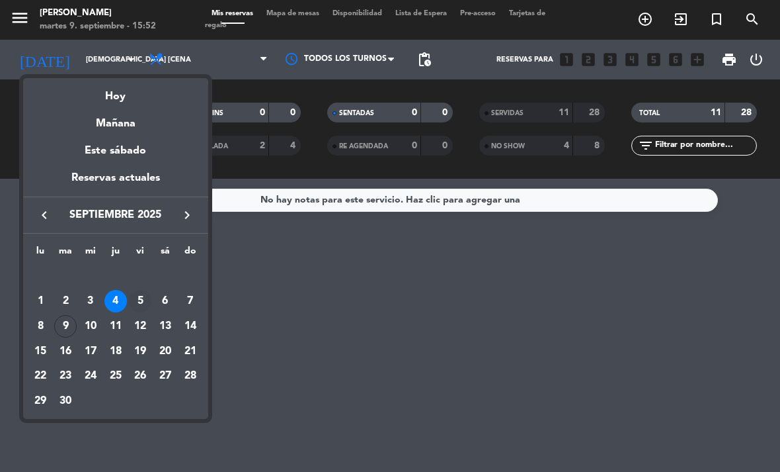
click at [142, 301] on div "5" at bounding box center [140, 301] width 22 height 22
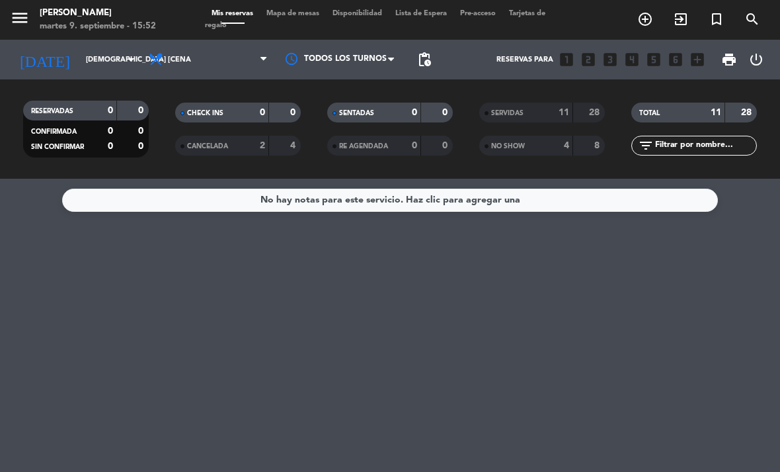
type input "vie. [DATE]"
click at [79, 50] on input "vie. [DATE]" at bounding box center [128, 60] width 98 height 22
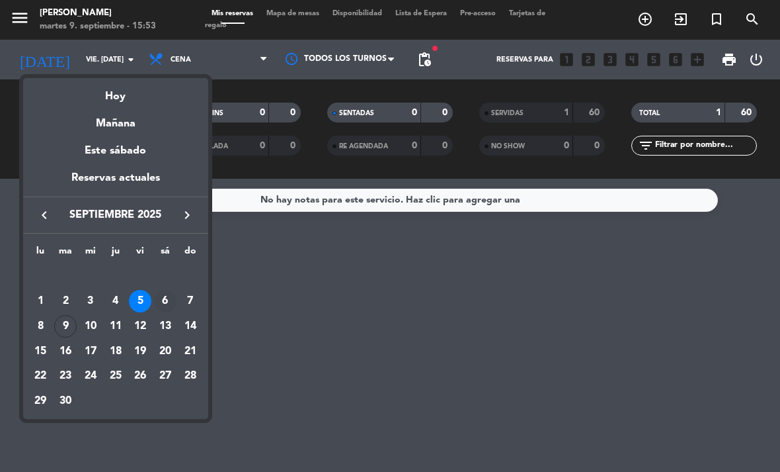
click at [166, 300] on div "6" at bounding box center [165, 301] width 22 height 22
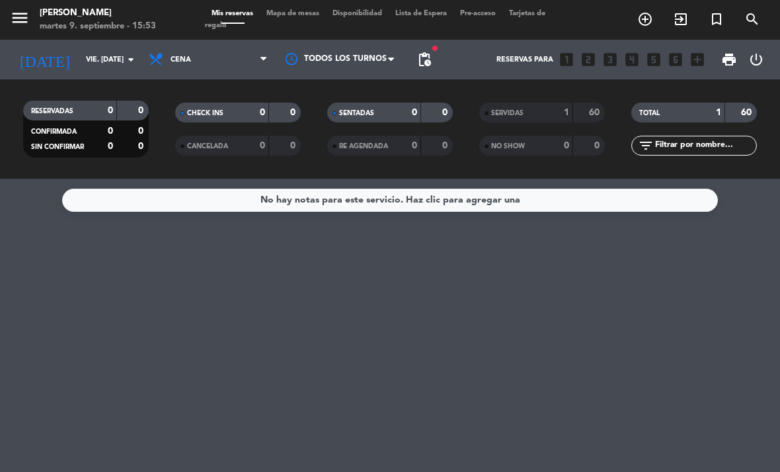
type input "sáb. [DATE]"
click at [83, 66] on input "sáb. [DATE]" at bounding box center [128, 60] width 98 height 22
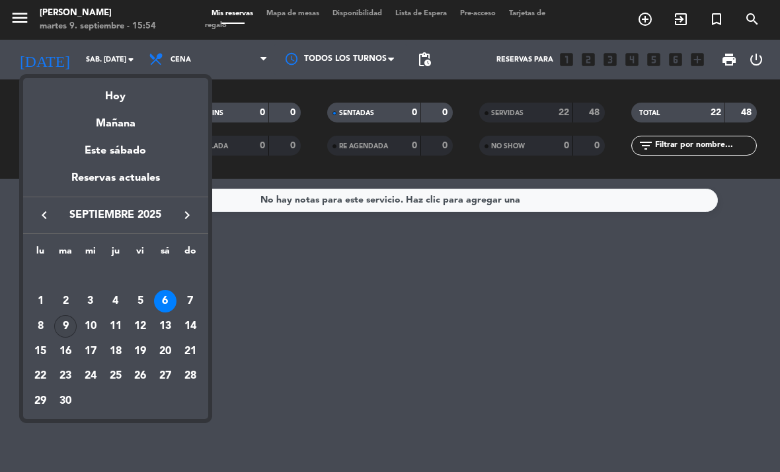
click at [65, 332] on div "9" at bounding box center [65, 326] width 22 height 22
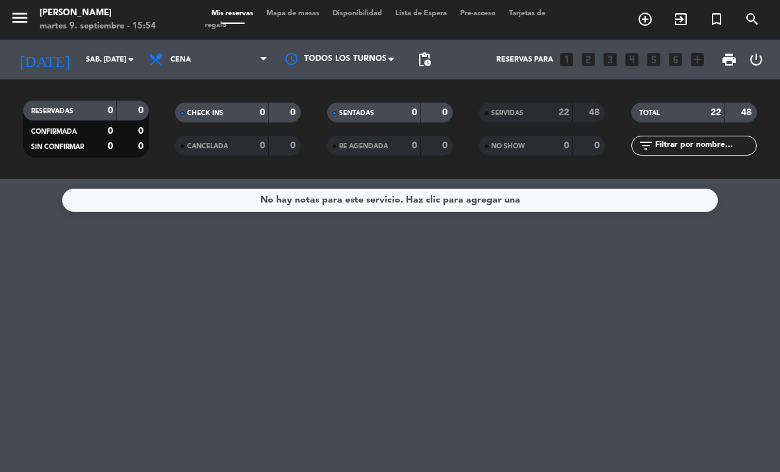
type input "[DATE] sep."
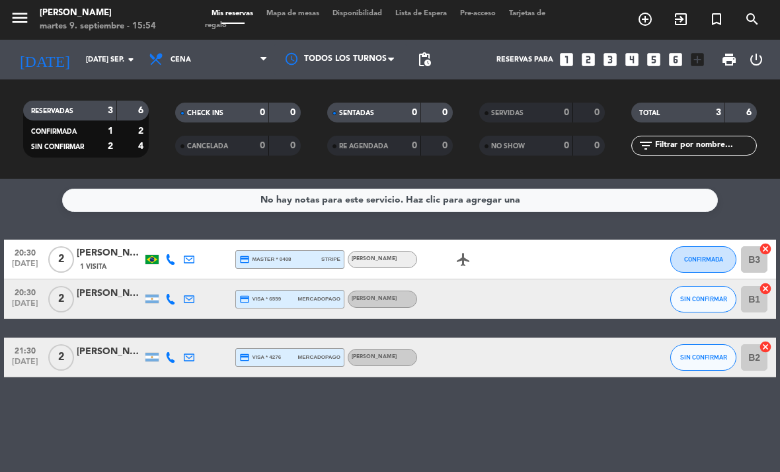
click at [305, 16] on span "Mapa de mesas" at bounding box center [293, 13] width 66 height 7
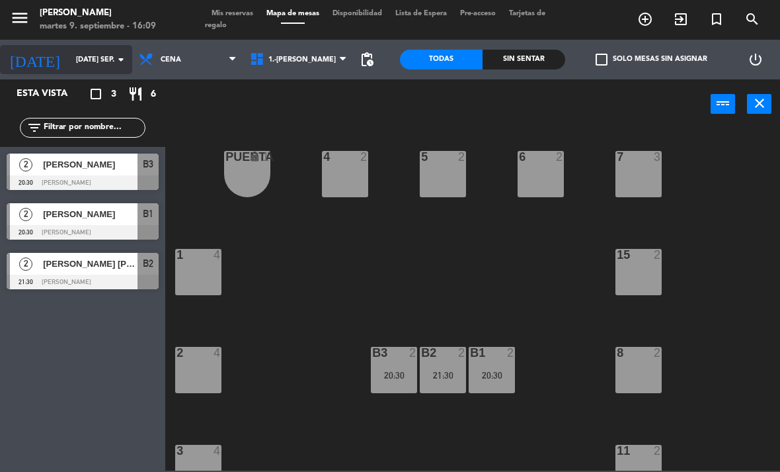
click at [79, 50] on input "[DATE] sep." at bounding box center [118, 60] width 98 height 22
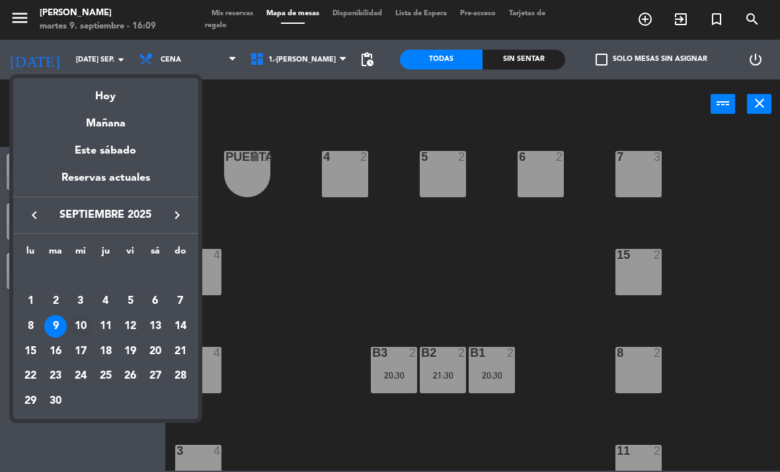
click at [79, 325] on div "10" at bounding box center [80, 326] width 22 height 22
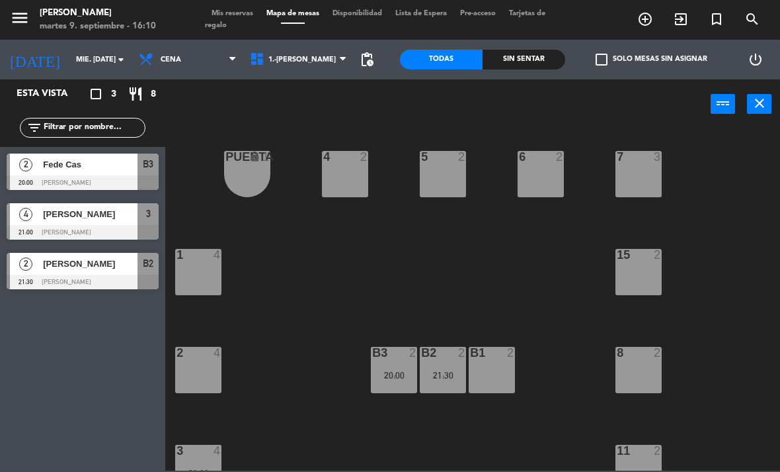
click at [26, 20] on icon "menu" at bounding box center [20, 18] width 20 height 20
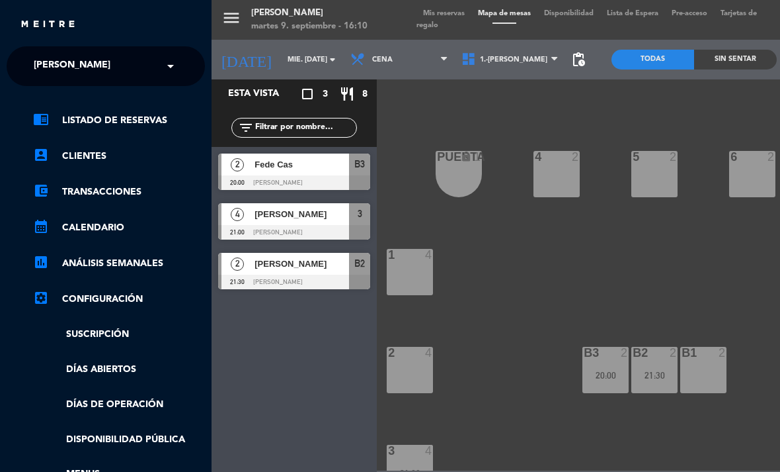
click at [91, 67] on span "[PERSON_NAME]" at bounding box center [72, 66] width 77 height 28
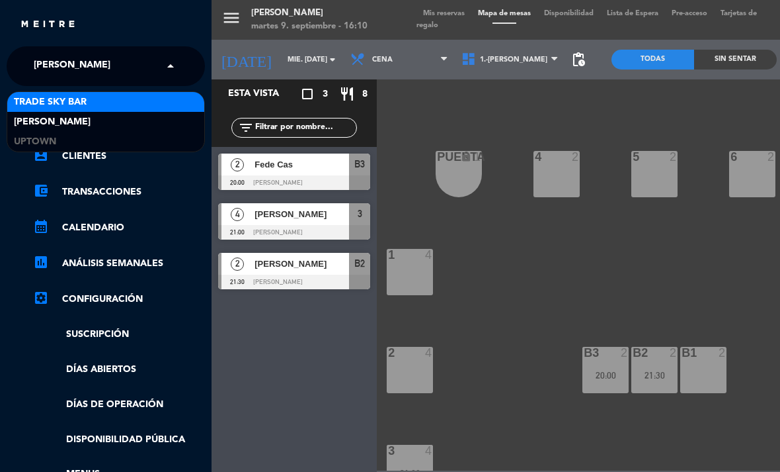
click at [100, 106] on div "Trade Sky Bar" at bounding box center [105, 102] width 197 height 20
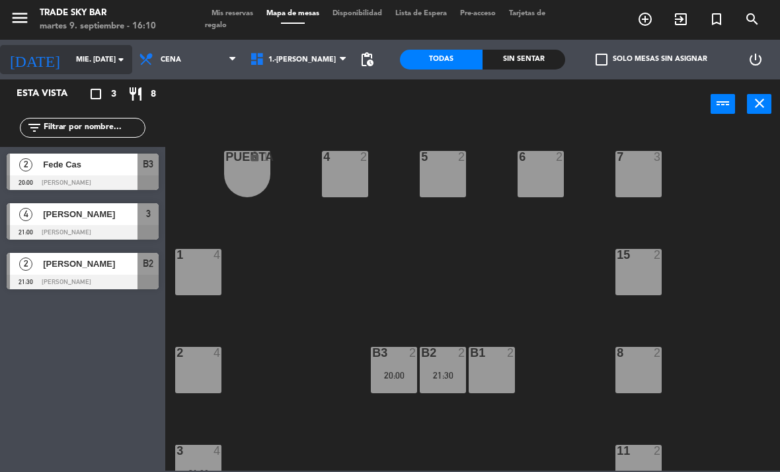
click at [77, 56] on input "mié. [DATE]" at bounding box center [118, 60] width 98 height 22
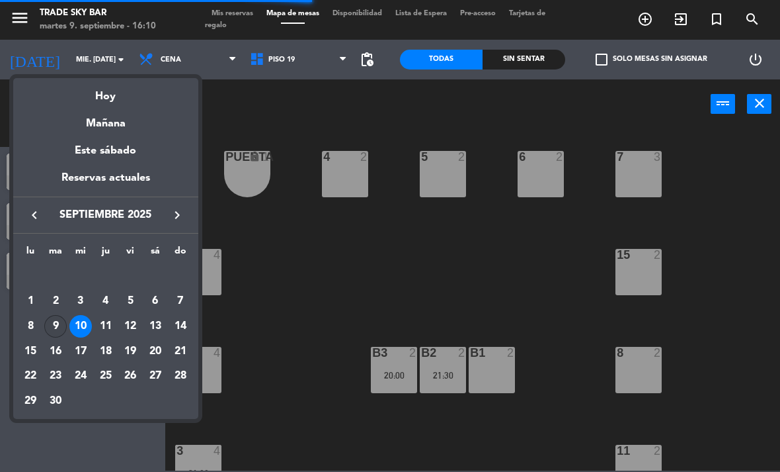
click at [54, 320] on div "9" at bounding box center [55, 326] width 22 height 22
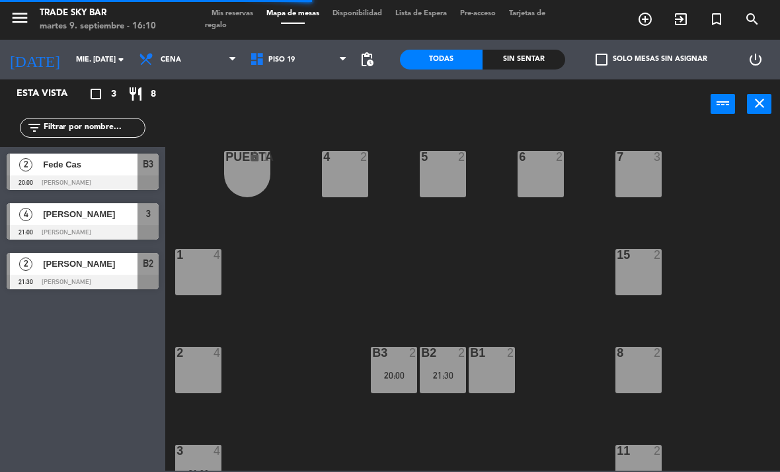
type input "[DATE] sep."
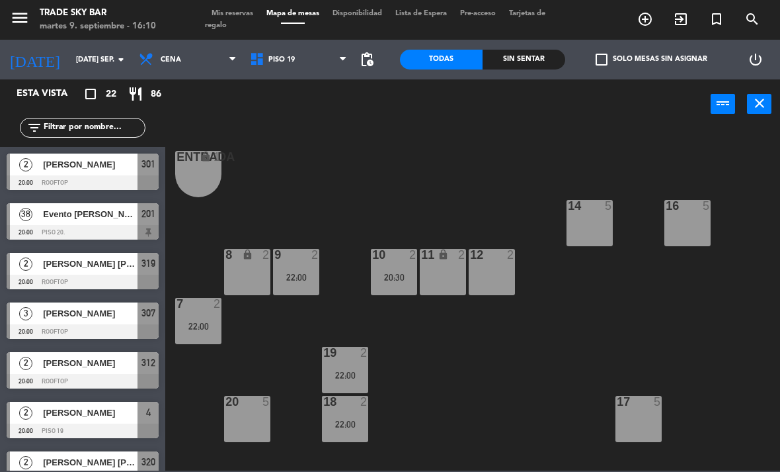
click at [715, 20] on icon "turned_in_not" at bounding box center [717, 19] width 16 height 16
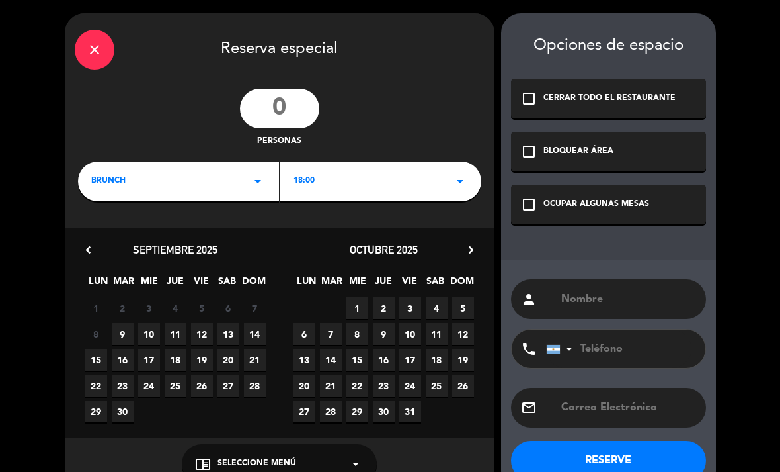
click at [280, 103] on input "number" at bounding box center [279, 109] width 79 height 40
type input "2"
click at [259, 189] on div "BRUNCH arrow_drop_down" at bounding box center [178, 181] width 201 height 40
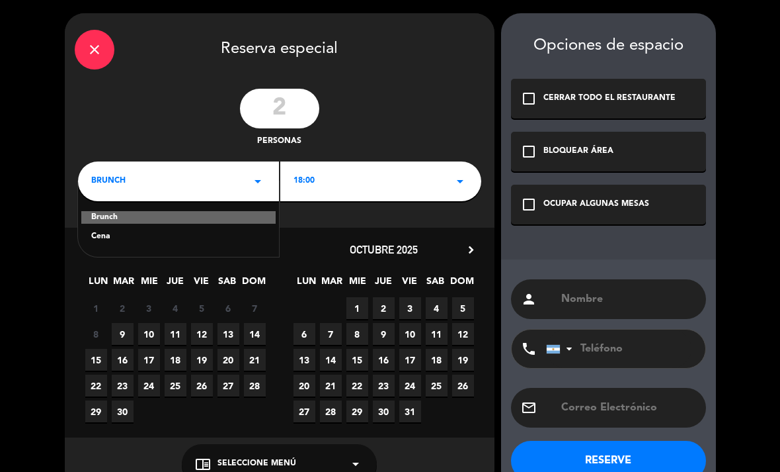
click at [247, 228] on div "Brunch Cena" at bounding box center [178, 218] width 201 height 75
click at [251, 243] on div "Brunch Cena" at bounding box center [178, 218] width 201 height 75
click at [173, 247] on div "Brunch Cena" at bounding box center [178, 218] width 201 height 75
click at [111, 239] on div "Cena" at bounding box center [178, 236] width 175 height 13
click at [122, 338] on span "9" at bounding box center [123, 334] width 22 height 22
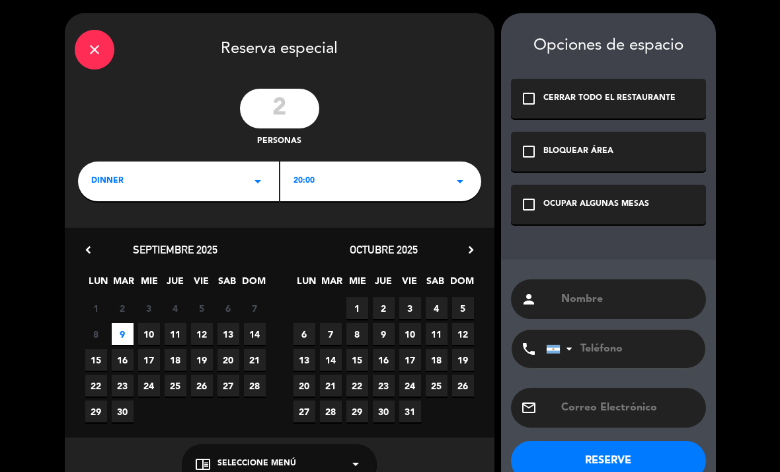
click at [589, 221] on div "check_box_outline_blank OCUPAR ALGUNAS MESAS" at bounding box center [608, 205] width 195 height 40
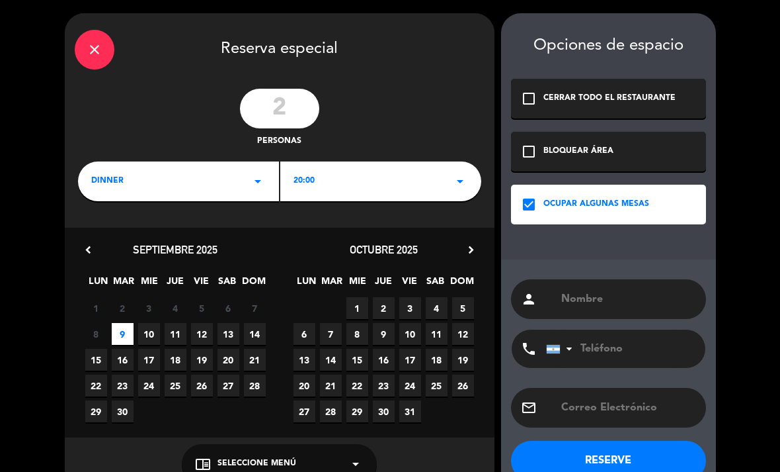
click at [602, 297] on input "text" at bounding box center [628, 299] width 136 height 19
paste input "[PERSON_NAME]"
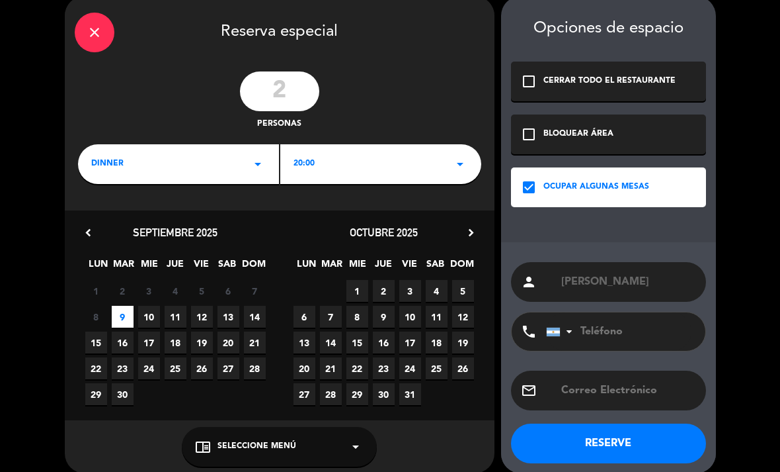
scroll to position [19, 0]
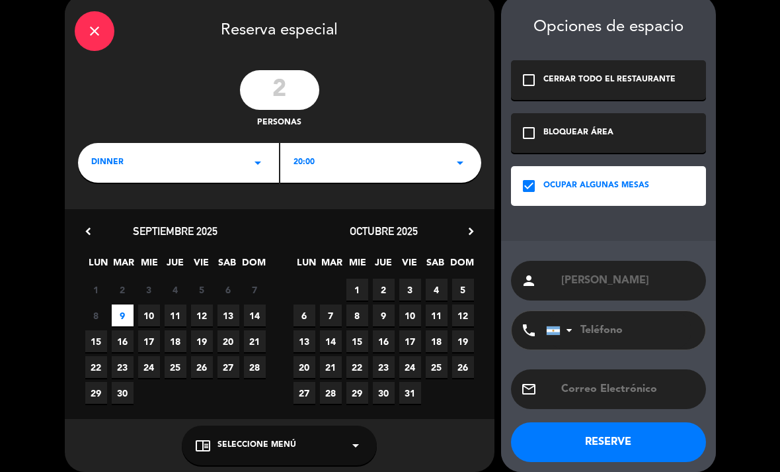
type input "[PERSON_NAME]"
click at [675, 444] on button "RESERVE" at bounding box center [608, 442] width 195 height 40
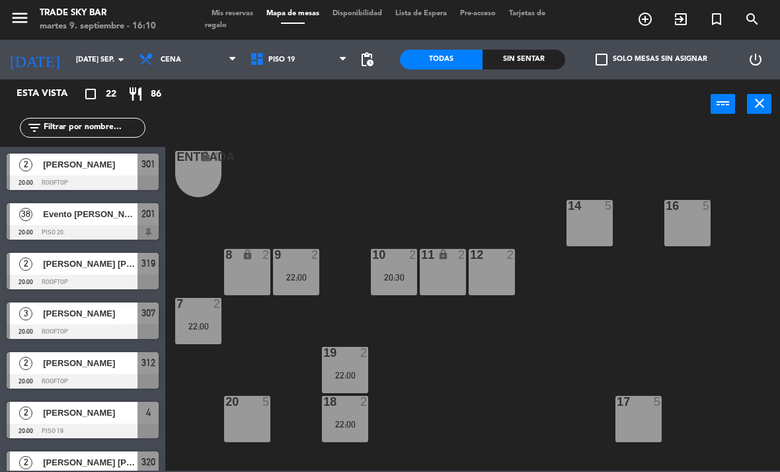
click at [249, 13] on span "Mis reservas" at bounding box center [232, 13] width 55 height 7
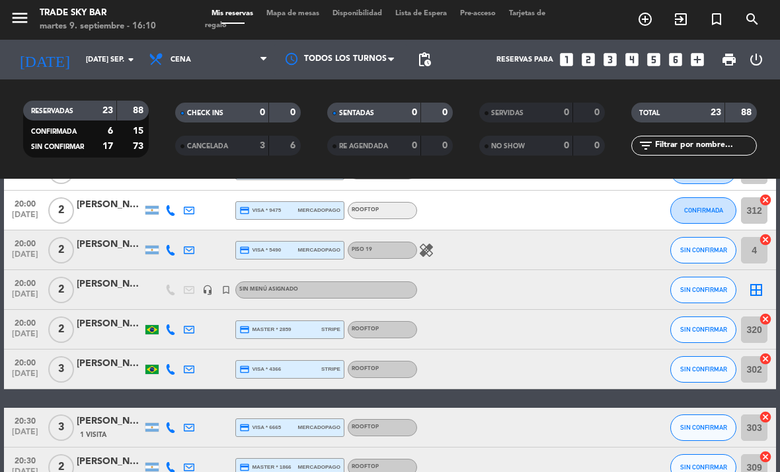
scroll to position [160, 0]
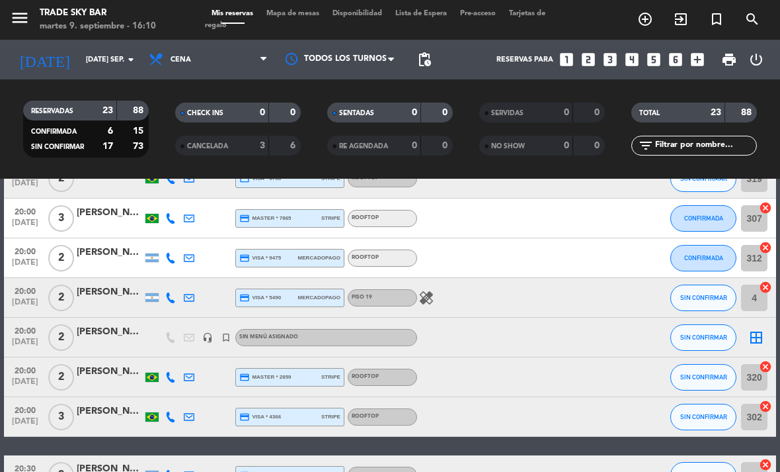
click at [755, 334] on icon "border_all" at bounding box center [757, 337] width 16 height 16
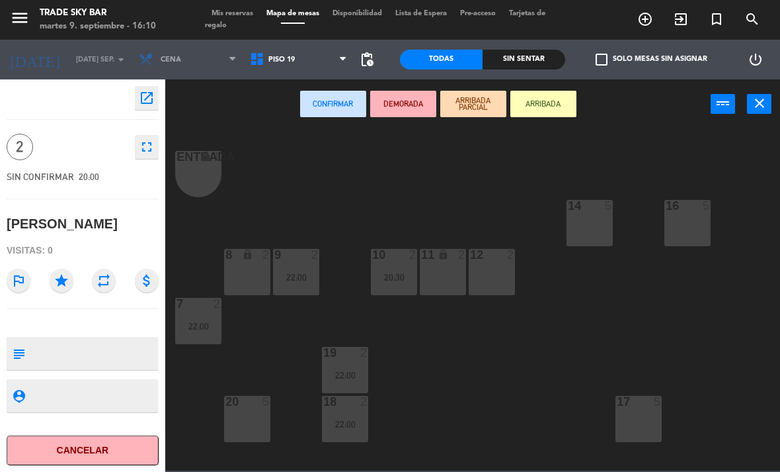
click at [503, 269] on div "12 2" at bounding box center [492, 272] width 46 height 46
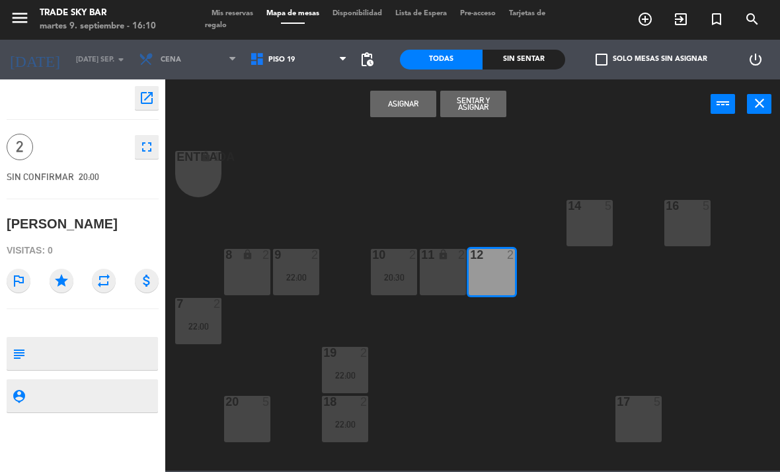
click at [63, 280] on icon "star" at bounding box center [62, 281] width 24 height 24
click at [387, 105] on button "Asignar" at bounding box center [403, 104] width 66 height 26
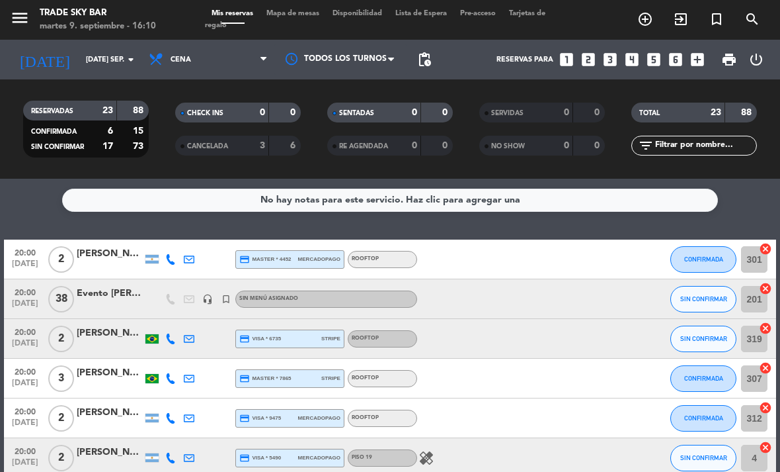
click at [320, 13] on span "Mapa de mesas" at bounding box center [293, 13] width 66 height 7
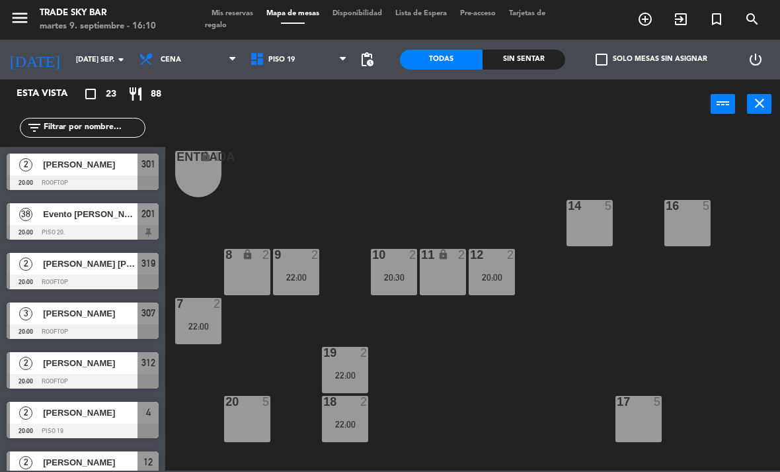
scroll to position [19, 0]
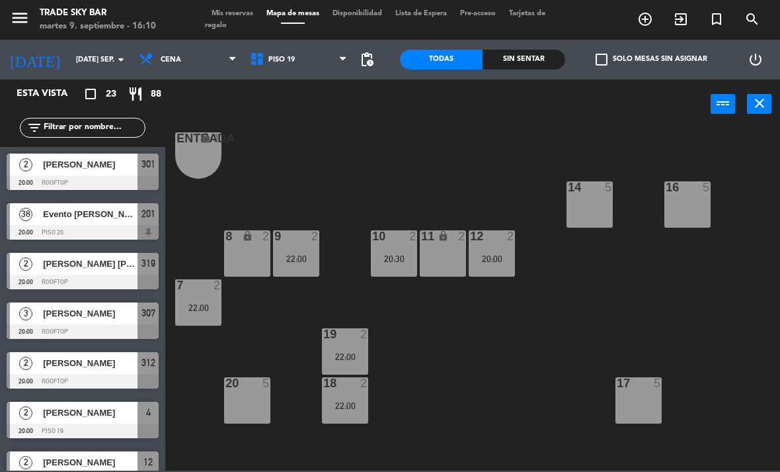
click at [501, 265] on div "12 2 20:00" at bounding box center [492, 253] width 46 height 46
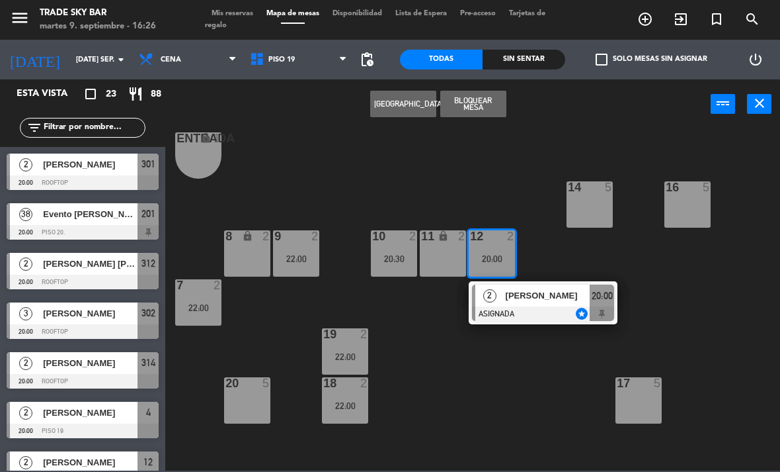
click at [236, 17] on span "Mis reservas" at bounding box center [232, 13] width 55 height 7
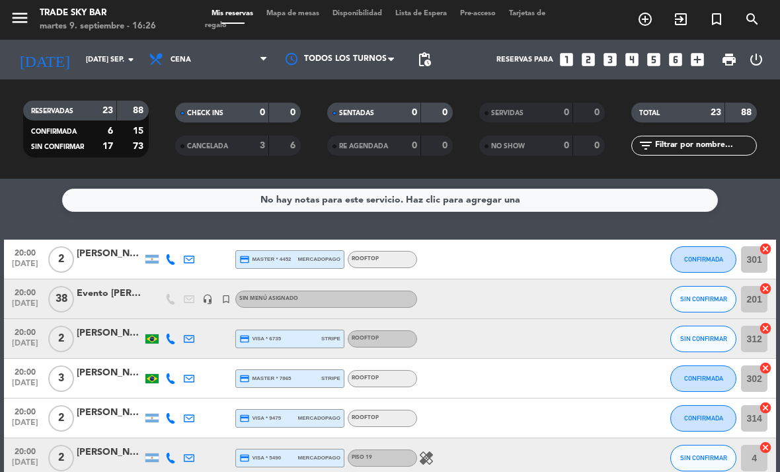
click at [307, 17] on span "Mapa de mesas" at bounding box center [293, 13] width 66 height 7
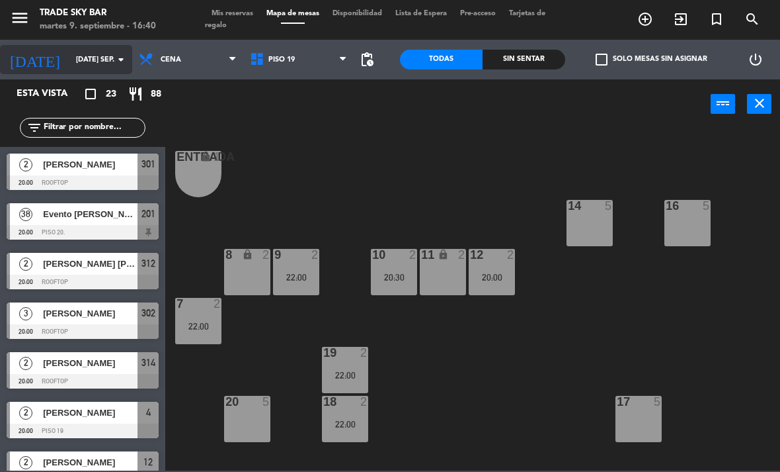
click at [106, 62] on input "[DATE] sep." at bounding box center [118, 60] width 98 height 22
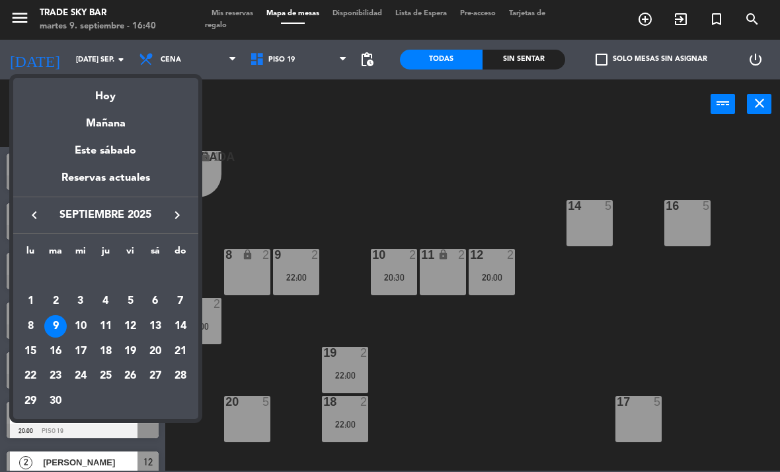
click at [281, 189] on div at bounding box center [390, 236] width 780 height 472
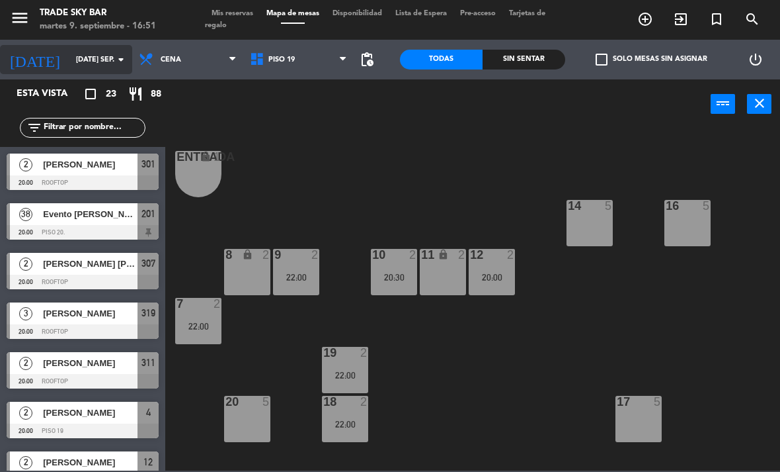
click at [69, 65] on input "[DATE] sep." at bounding box center [118, 60] width 98 height 22
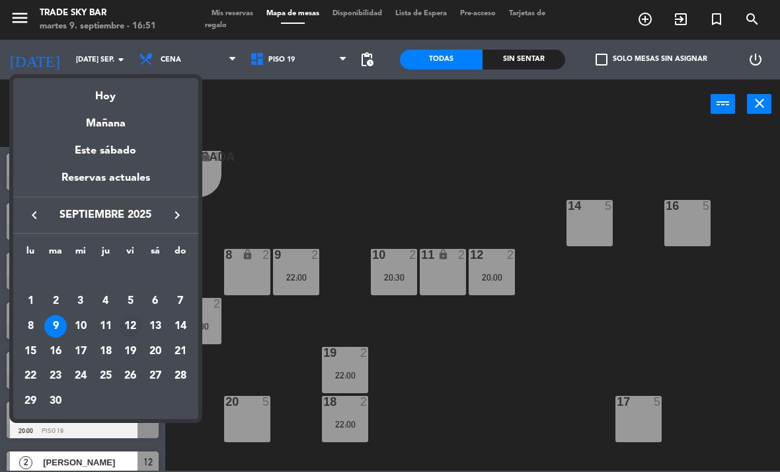
click at [127, 327] on div "12" at bounding box center [130, 326] width 22 height 22
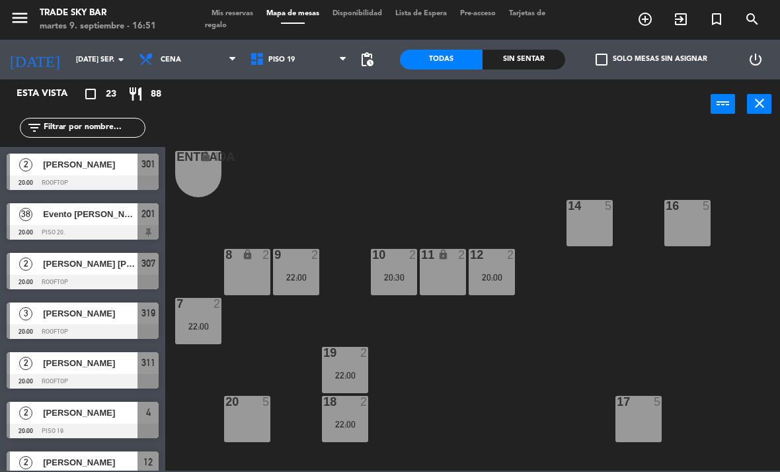
type input "vie. [DATE]"
click at [13, 21] on icon "menu" at bounding box center [20, 18] width 20 height 20
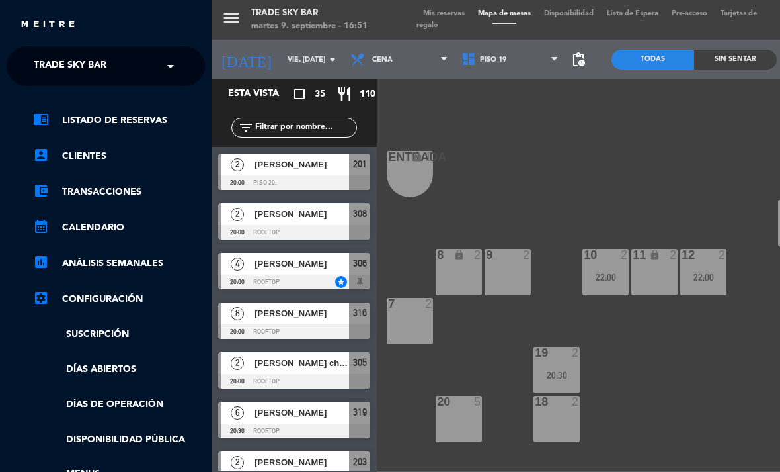
click at [52, 57] on span "Trade Sky Bar" at bounding box center [70, 66] width 73 height 28
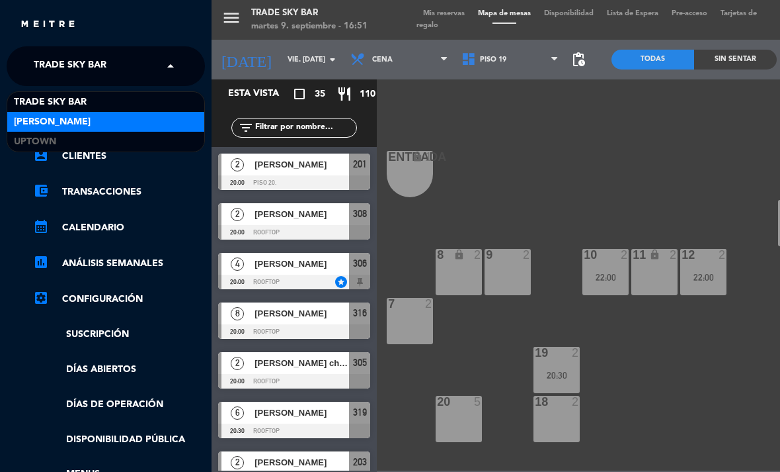
click at [60, 128] on span "[PERSON_NAME]" at bounding box center [52, 121] width 77 height 15
